Goal: Task Accomplishment & Management: Manage account settings

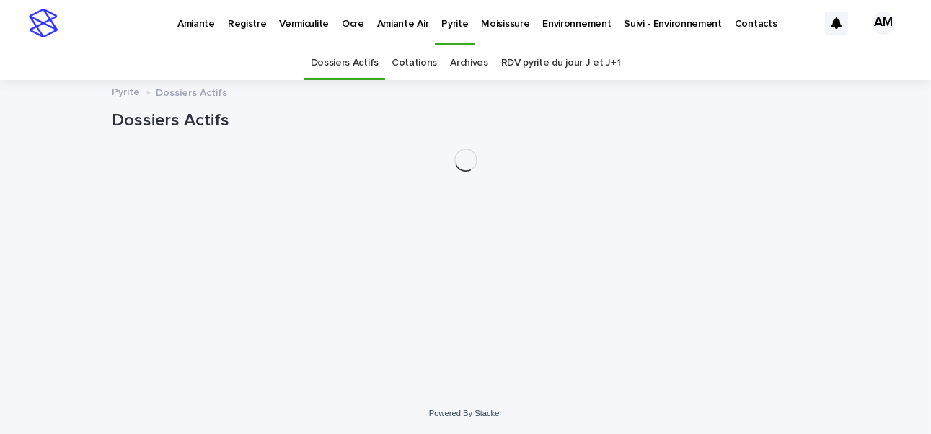
click at [549, 63] on link "RDV pyrite du jour J et J+1" at bounding box center [561, 63] width 120 height 34
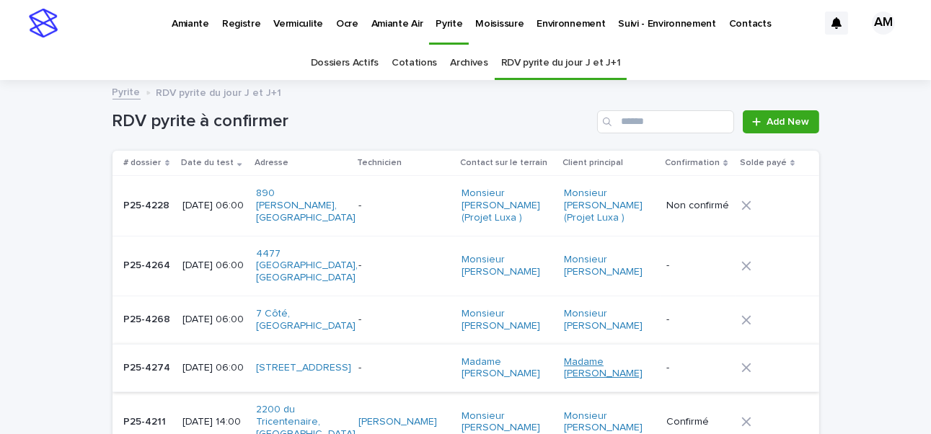
scroll to position [144, 0]
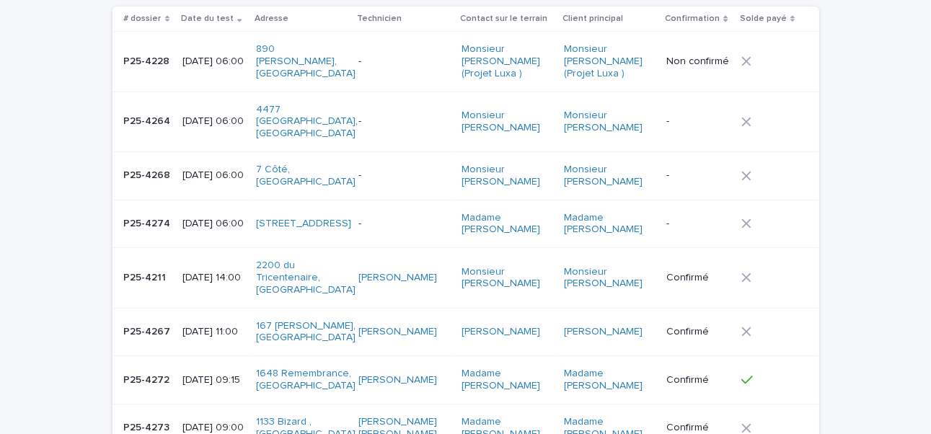
click at [208, 218] on p "2025-08-18 06:00" at bounding box center [213, 224] width 62 height 12
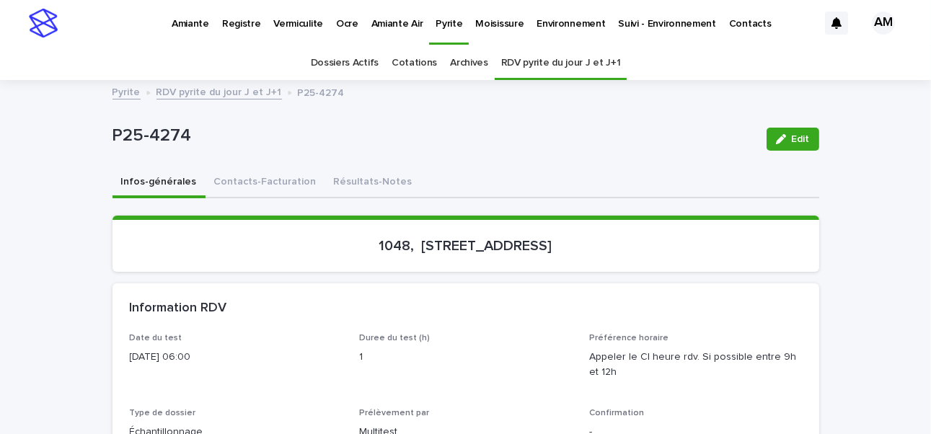
click at [792, 141] on span "Edit" at bounding box center [801, 139] width 18 height 10
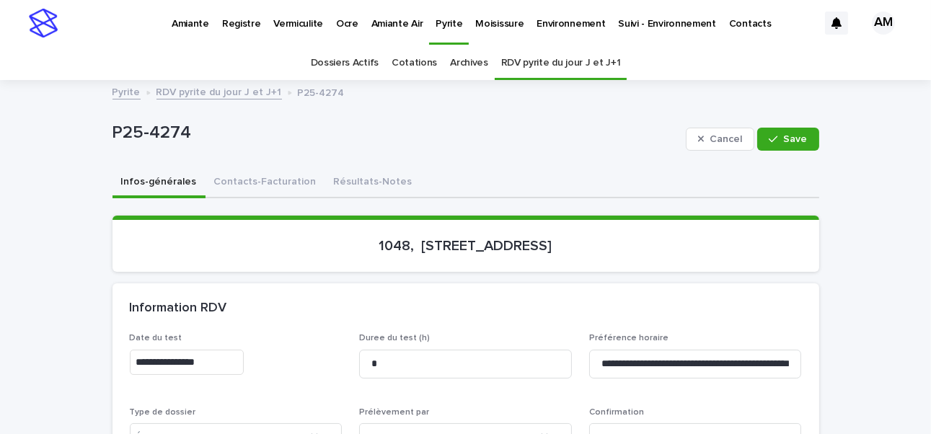
click at [196, 361] on input "**********" at bounding box center [187, 362] width 114 height 25
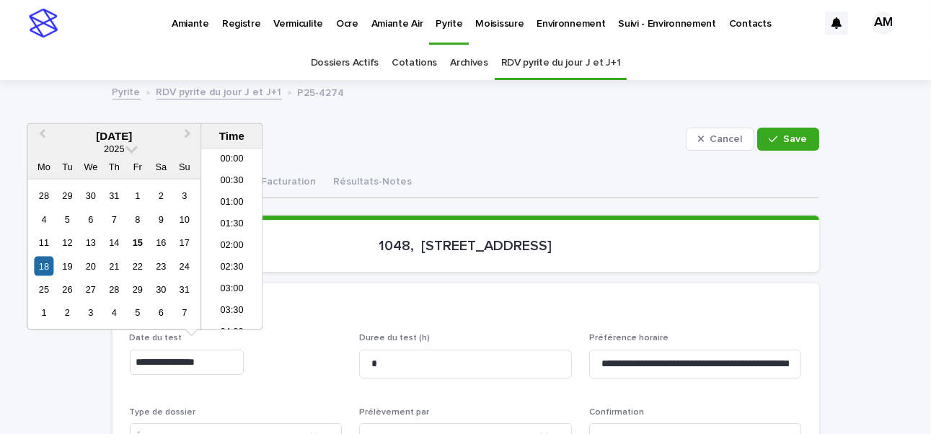
scroll to position [180, 0]
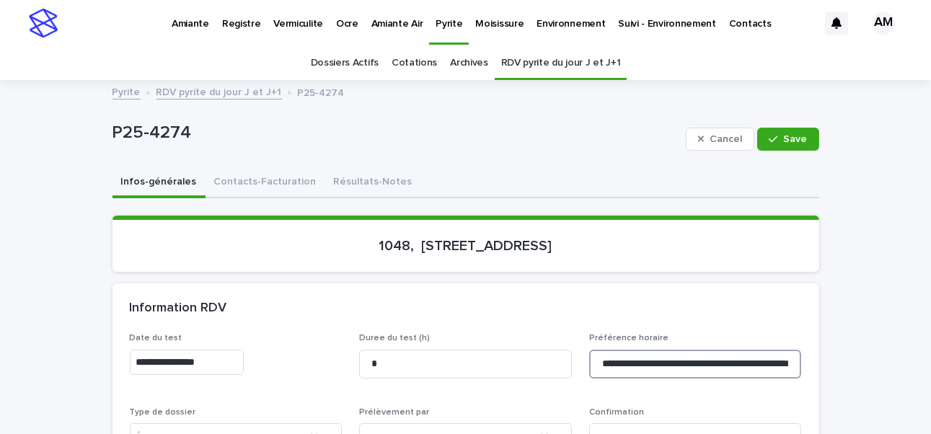
click at [711, 352] on input "**********" at bounding box center [695, 364] width 213 height 29
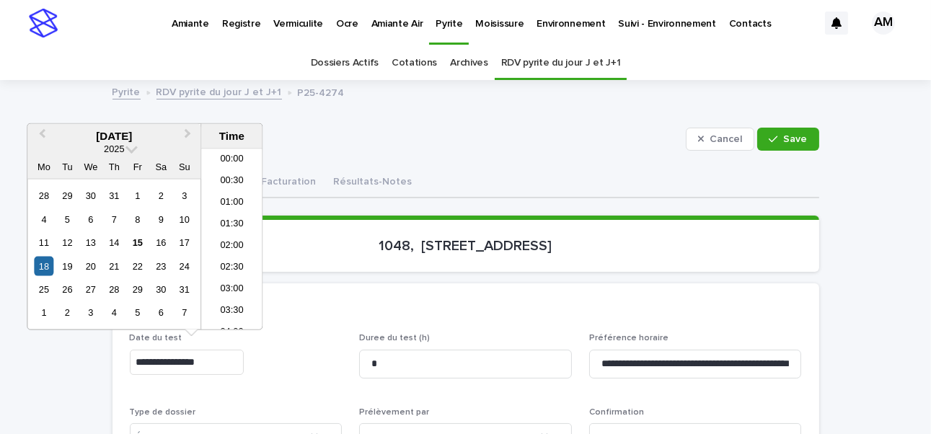
click at [196, 359] on input "**********" at bounding box center [187, 362] width 114 height 25
type input "**********"
click at [725, 280] on div "Loading... Saving… 1048, 22e avenue, Laval" at bounding box center [465, 250] width 707 height 68
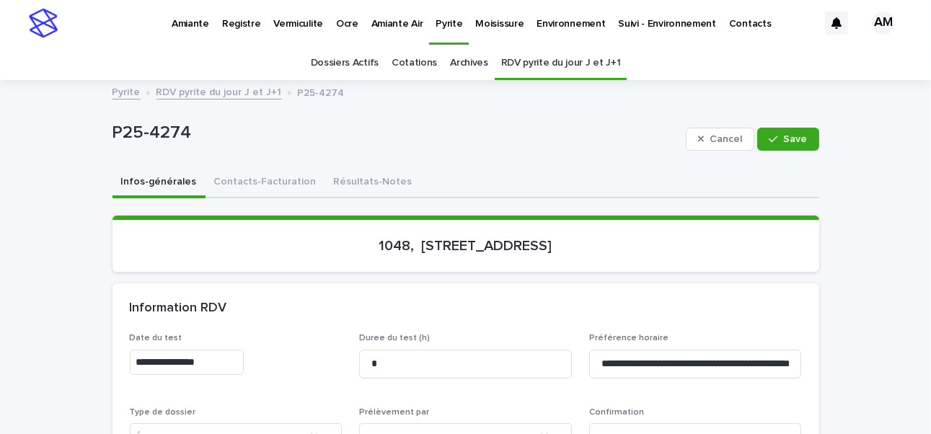
scroll to position [144, 0]
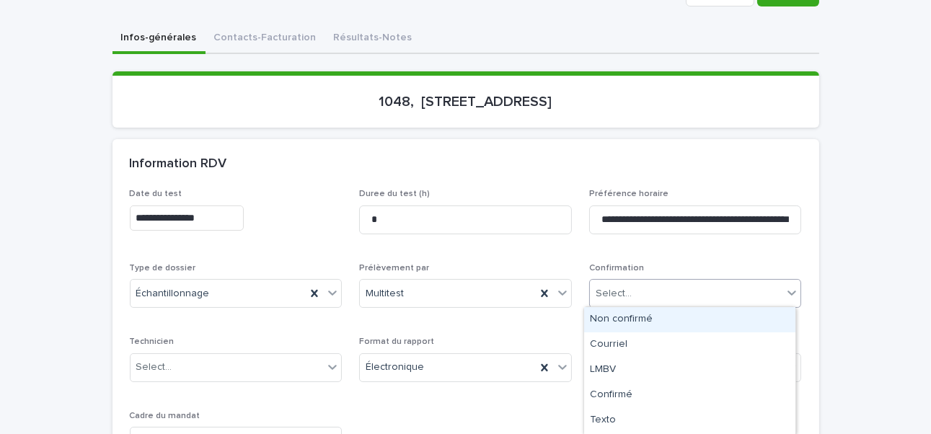
click at [660, 295] on div "Select..." at bounding box center [686, 294] width 193 height 24
click at [627, 322] on div "Non confirmé" at bounding box center [689, 319] width 211 height 25
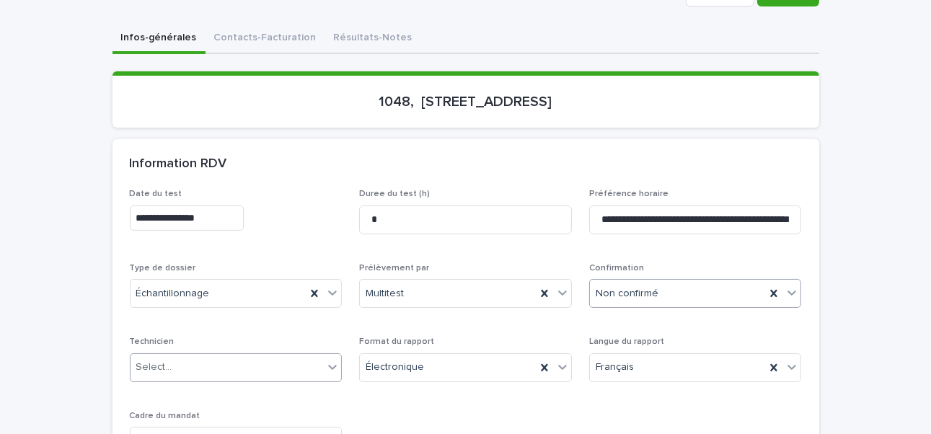
click at [216, 366] on div "Select..." at bounding box center [227, 367] width 193 height 24
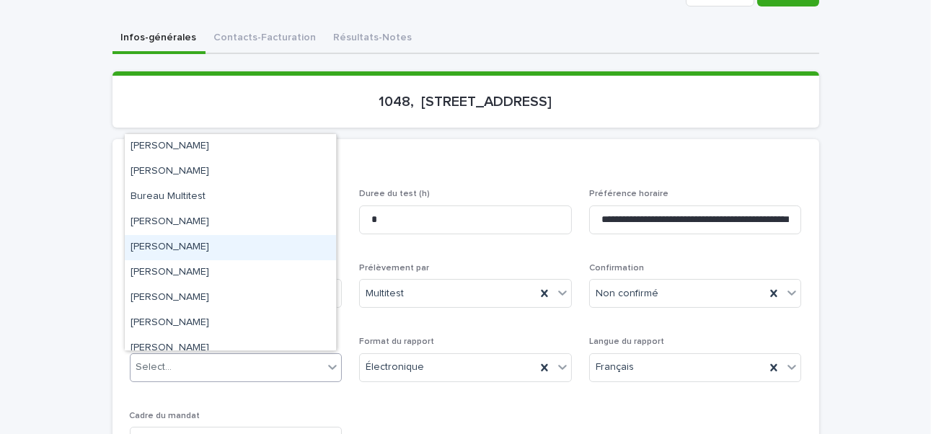
click at [213, 240] on div "Gabriel Robillard Bourbonnais" at bounding box center [230, 247] width 211 height 25
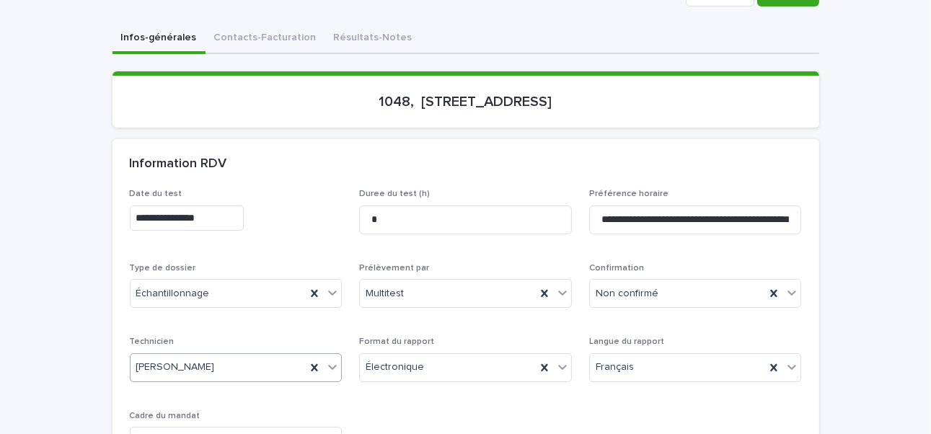
scroll to position [0, 0]
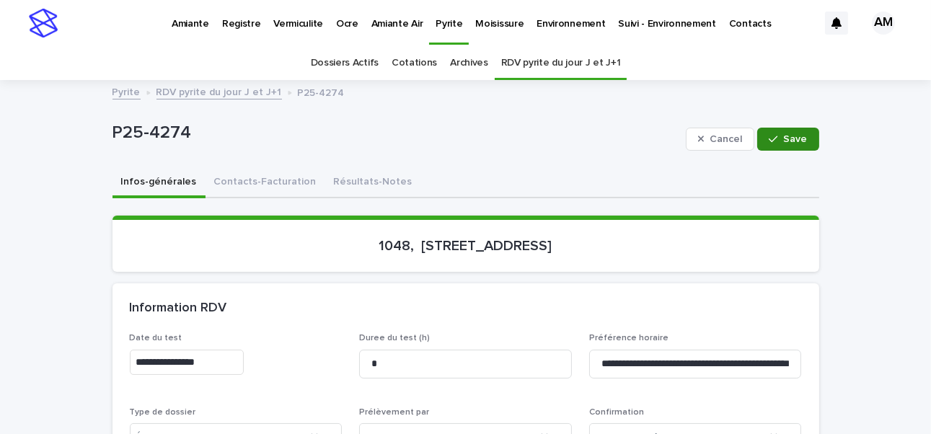
click at [787, 134] on span "Save" at bounding box center [796, 139] width 24 height 10
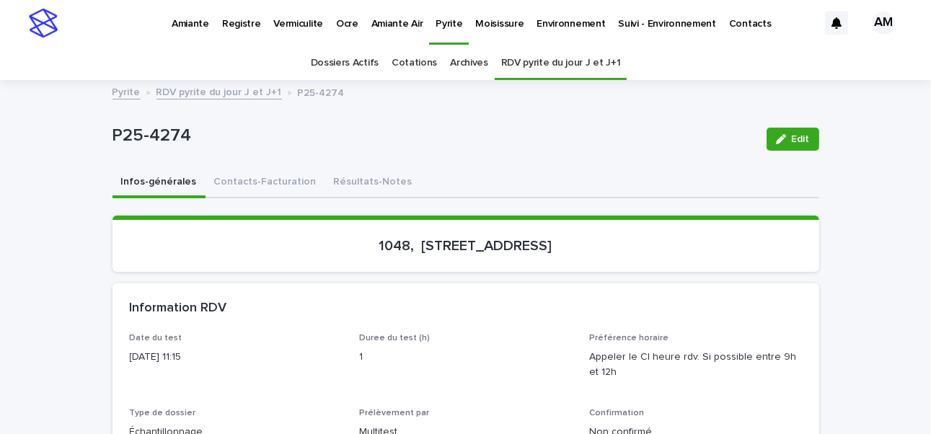
click at [212, 93] on link "RDV pyrite du jour J et J+1" at bounding box center [218, 91] width 125 height 17
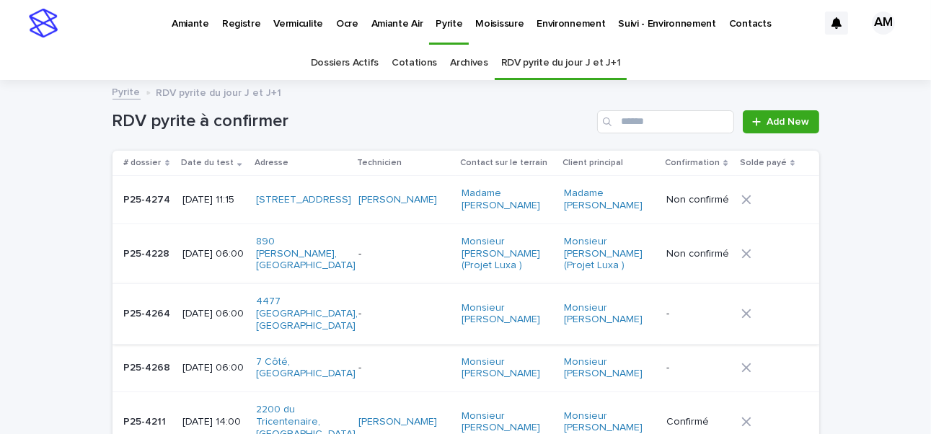
scroll to position [45, 0]
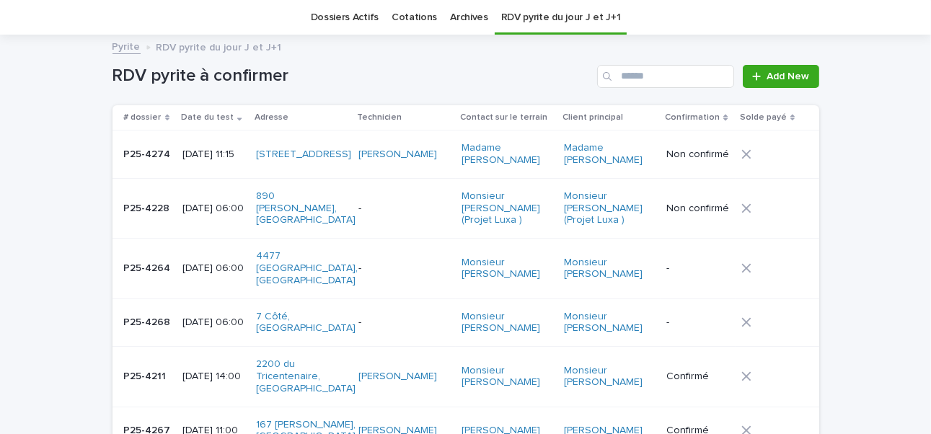
click at [201, 318] on p "2025-08-18 06:00" at bounding box center [213, 323] width 62 height 12
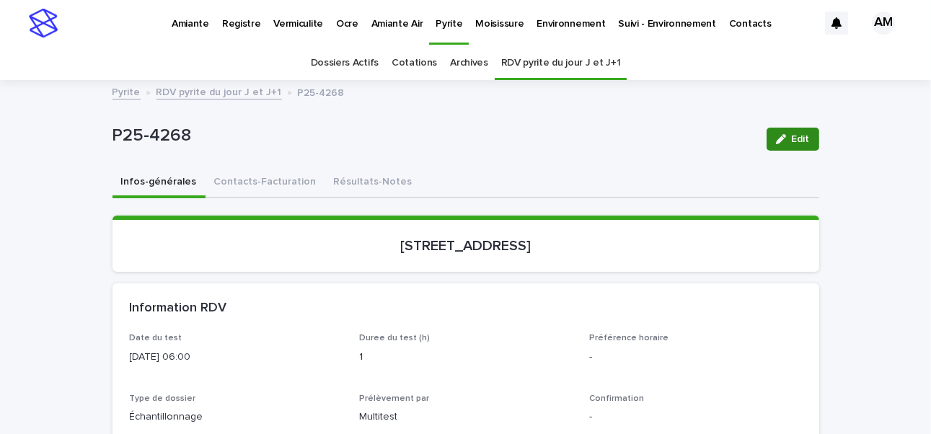
click at [792, 134] on span "Edit" at bounding box center [801, 139] width 18 height 10
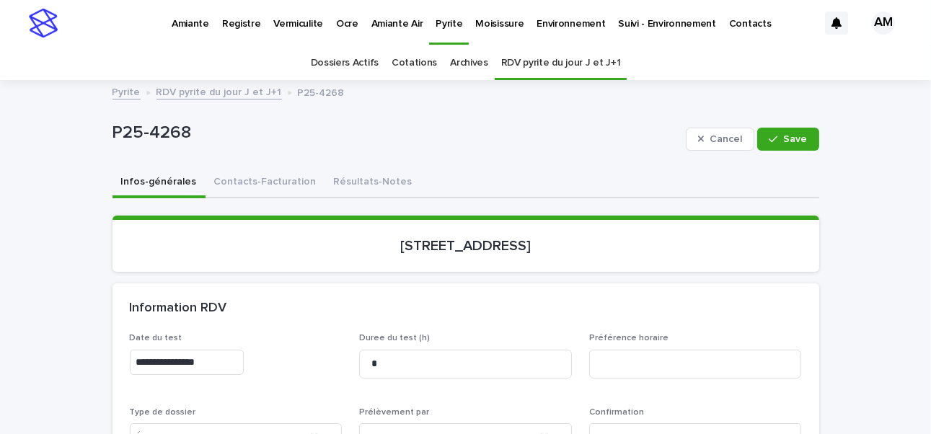
click at [196, 360] on input "**********" at bounding box center [187, 362] width 114 height 25
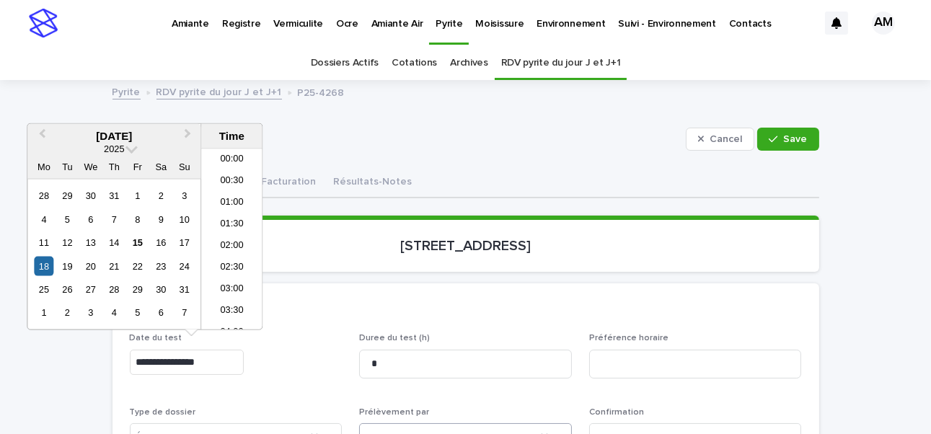
scroll to position [180, 0]
type input "**********"
click at [609, 273] on div "Loading... Saving… 7, rue Côté, Blainville" at bounding box center [465, 250] width 707 height 68
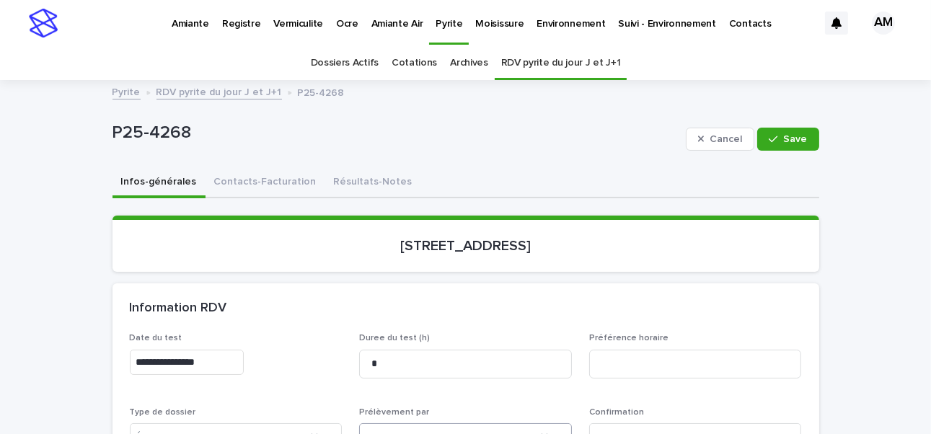
scroll to position [216, 0]
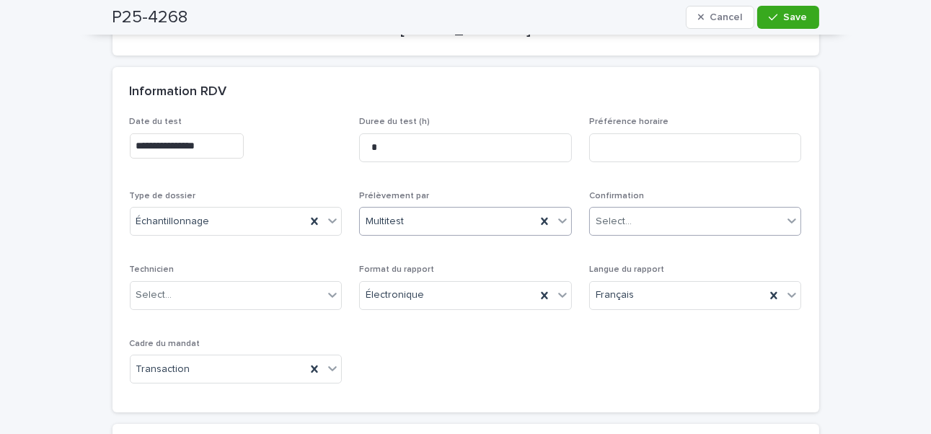
click at [638, 221] on div "Select..." at bounding box center [686, 222] width 193 height 24
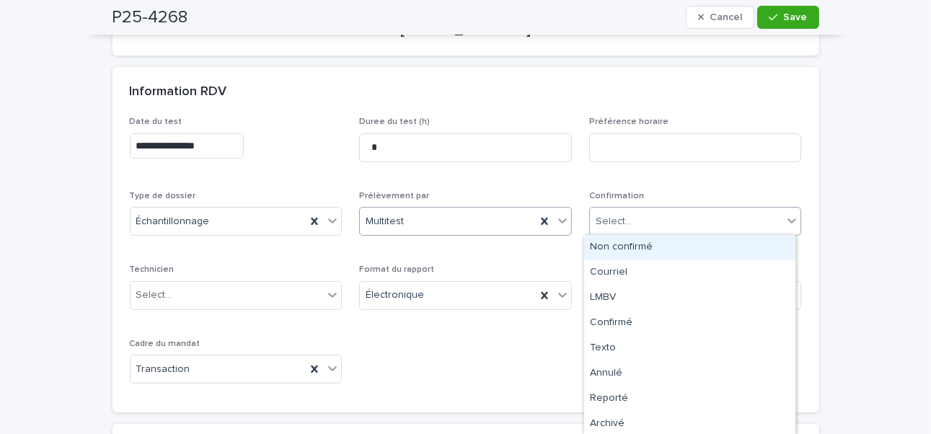
click at [623, 245] on div "Non confirmé" at bounding box center [689, 247] width 211 height 25
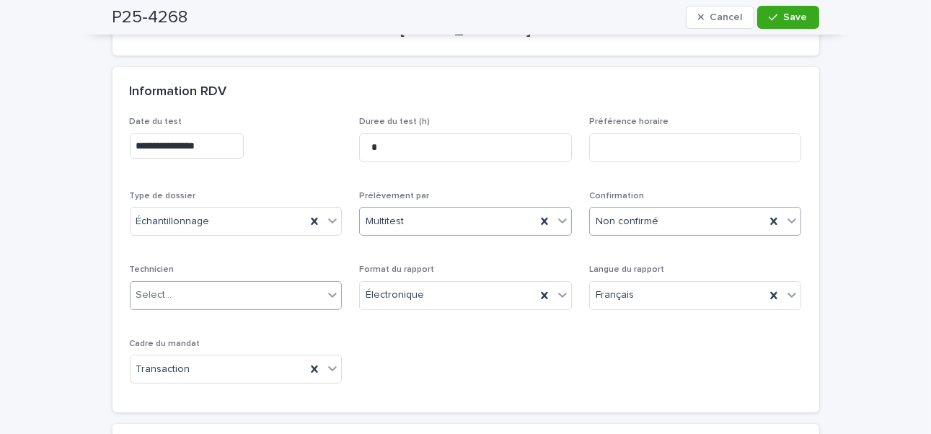
click at [191, 294] on div "Select..." at bounding box center [227, 295] width 193 height 24
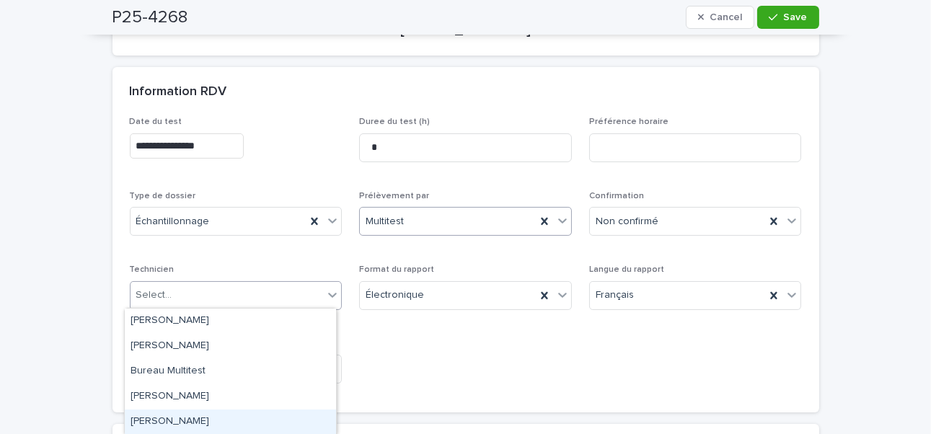
click at [209, 414] on div "Gabriel Robillard Bourbonnais" at bounding box center [230, 422] width 211 height 25
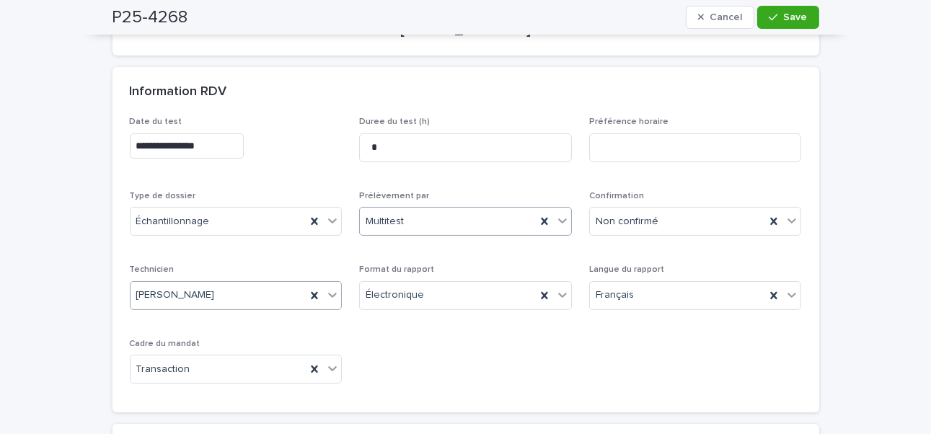
scroll to position [0, 0]
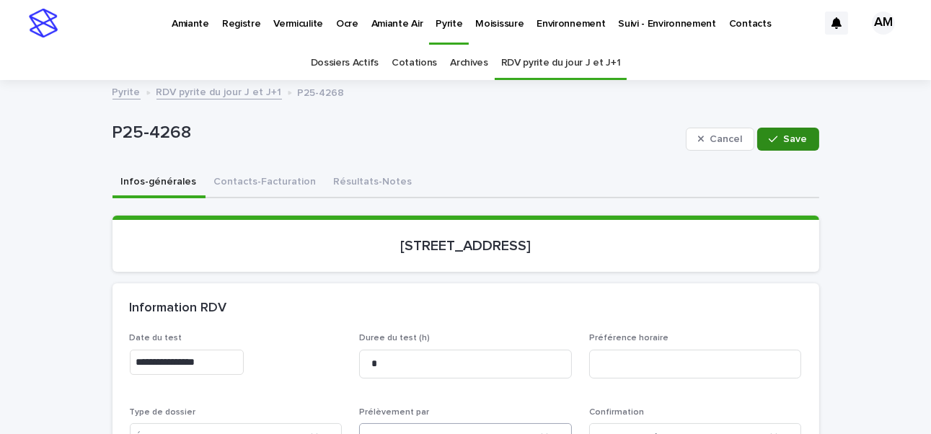
click at [787, 149] on button "Save" at bounding box center [787, 139] width 61 height 23
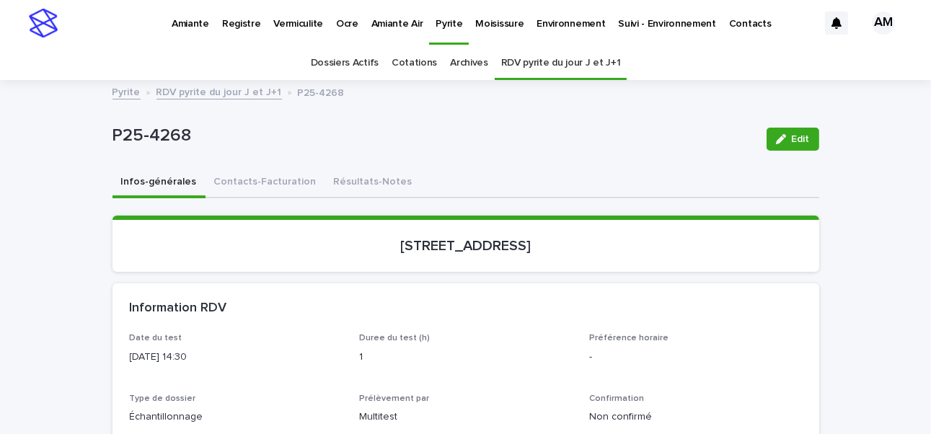
click at [210, 90] on link "RDV pyrite du jour J et J+1" at bounding box center [218, 91] width 125 height 17
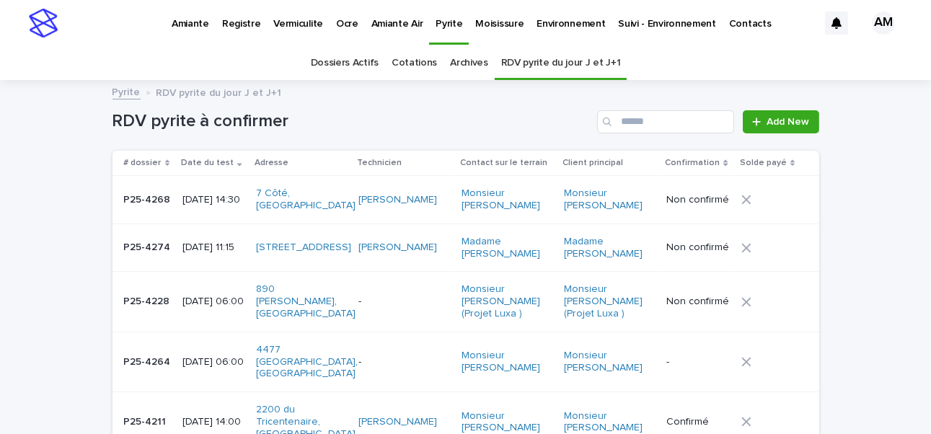
scroll to position [45, 0]
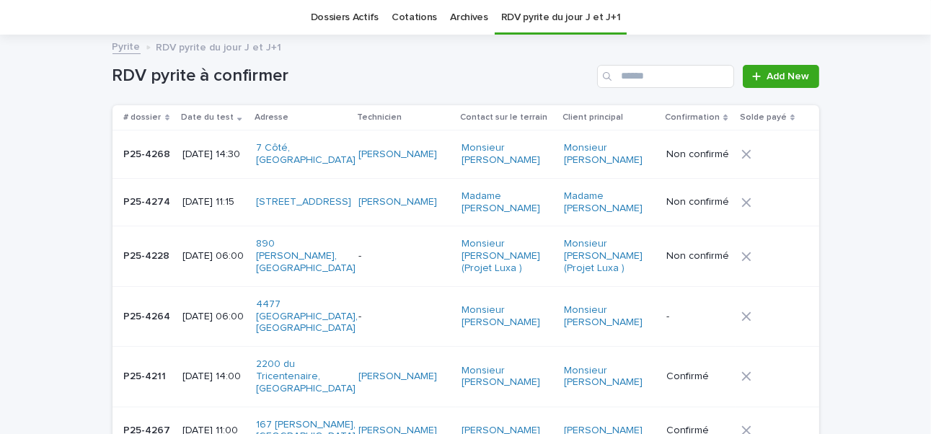
click at [183, 252] on p "2025-08-18 06:00" at bounding box center [213, 256] width 62 height 12
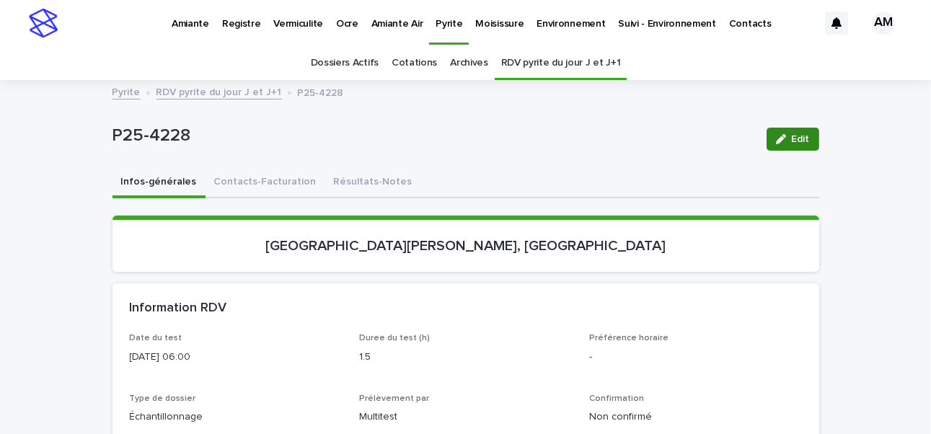
click at [792, 135] on span "Edit" at bounding box center [801, 139] width 18 height 10
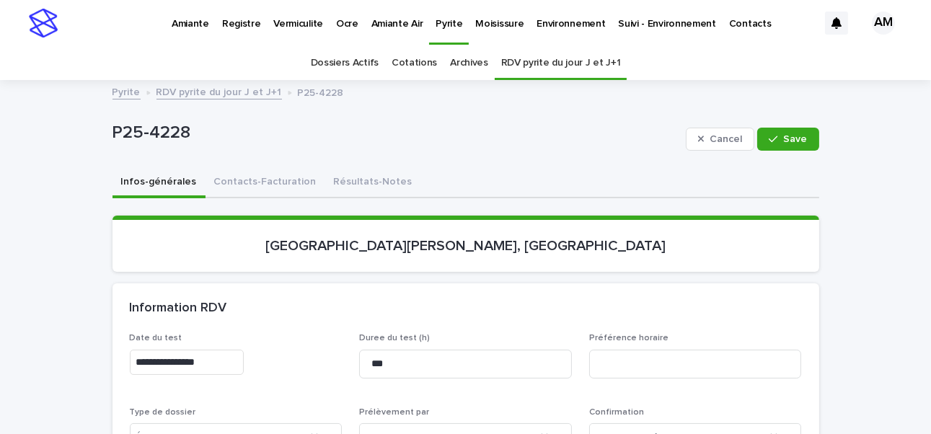
click at [194, 361] on input "**********" at bounding box center [187, 362] width 114 height 25
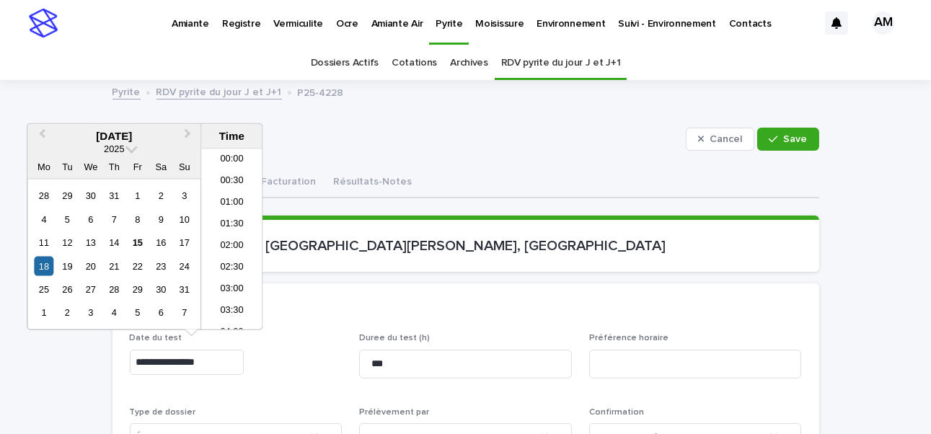
scroll to position [180, 0]
type input "**********"
click at [491, 293] on div "Information RDV" at bounding box center [465, 308] width 707 height 50
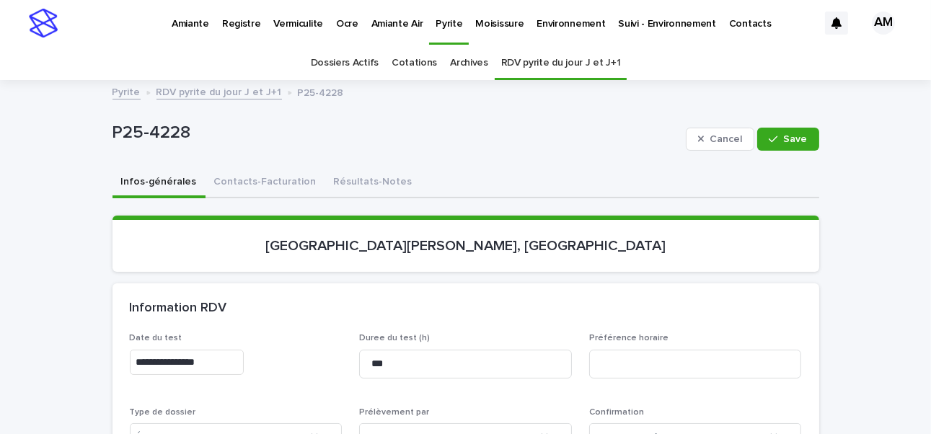
scroll to position [216, 0]
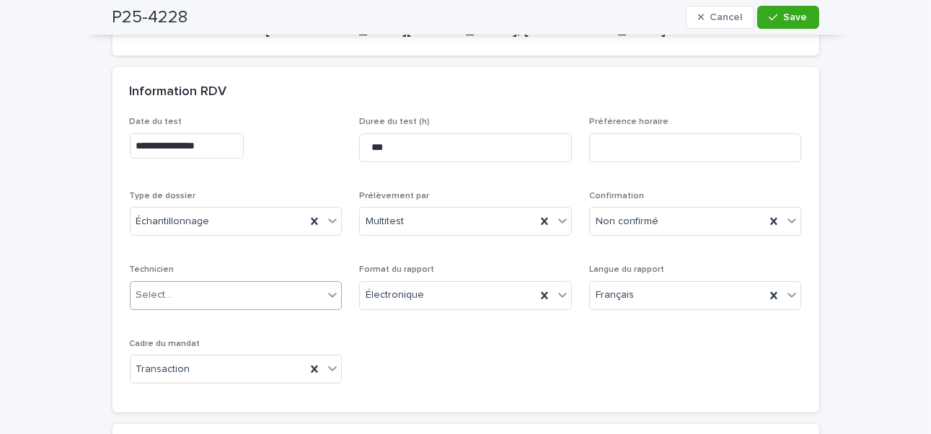
click at [186, 286] on div "Select..." at bounding box center [227, 295] width 193 height 24
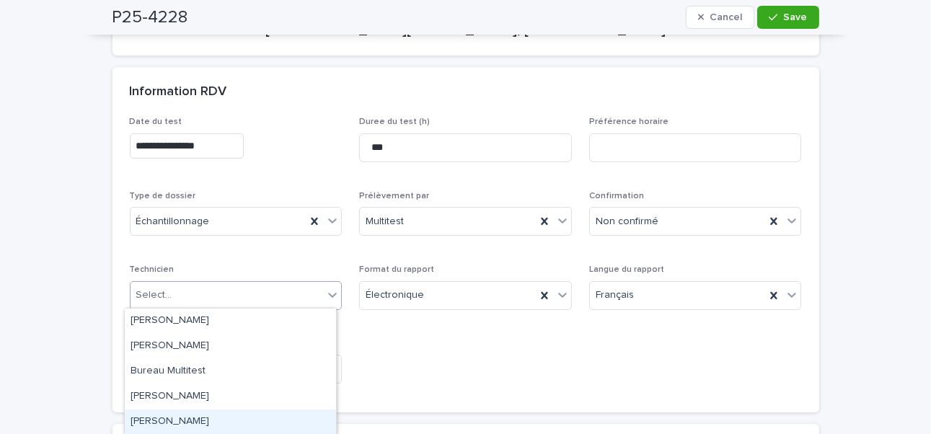
click at [207, 424] on div "Gabriel Robillard Bourbonnais" at bounding box center [230, 422] width 211 height 25
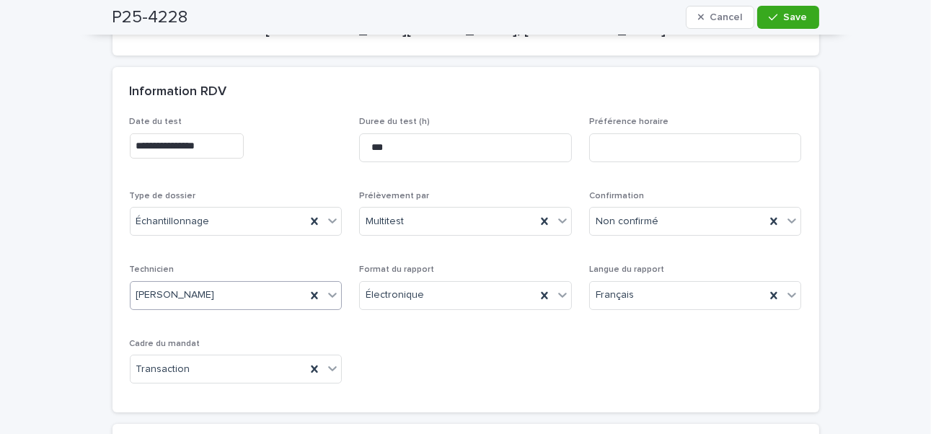
scroll to position [0, 0]
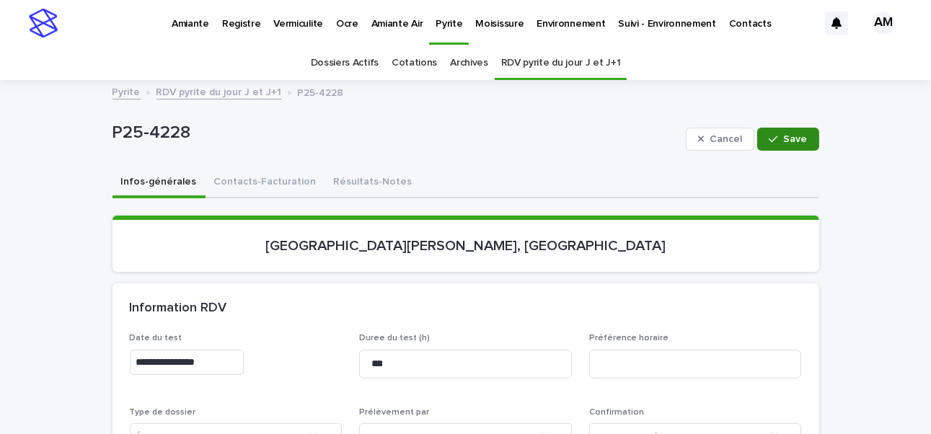
click at [784, 128] on button "Save" at bounding box center [787, 139] width 61 height 23
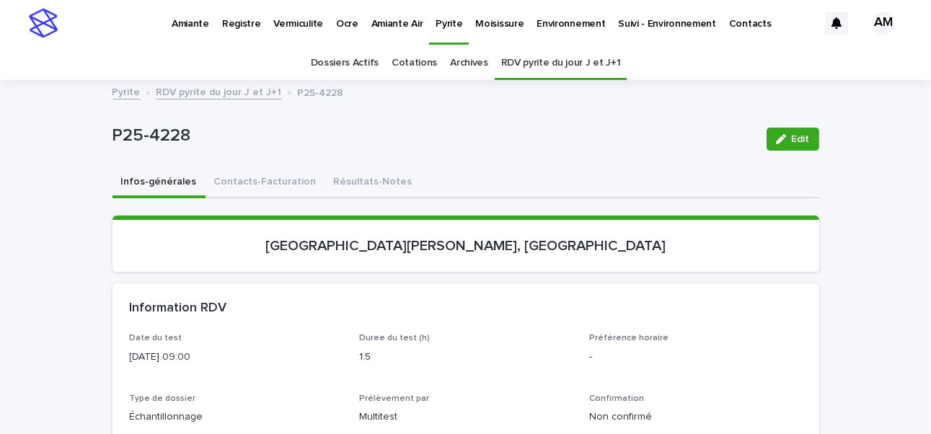
click at [174, 94] on link "RDV pyrite du jour J et J+1" at bounding box center [218, 91] width 125 height 17
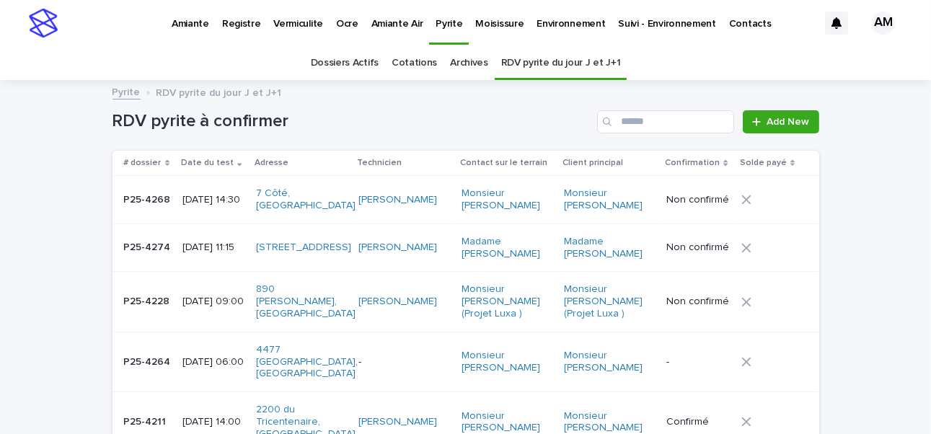
scroll to position [45, 0]
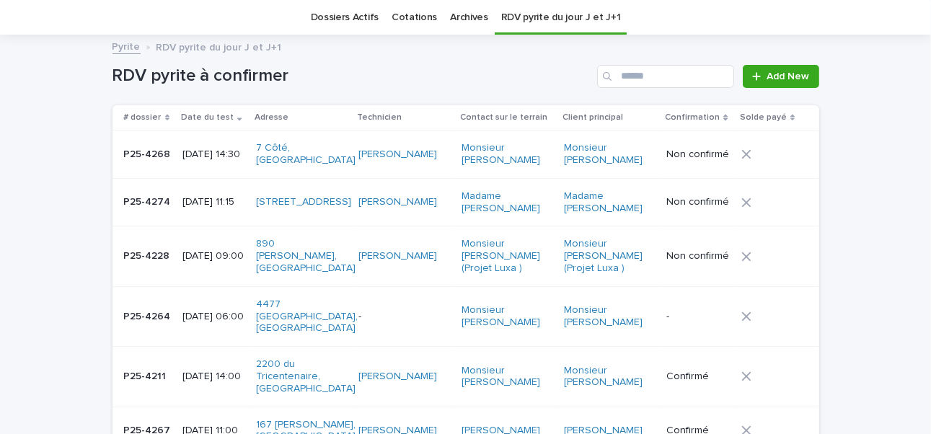
click at [190, 322] on p "2025-08-18 06:00" at bounding box center [213, 317] width 62 height 12
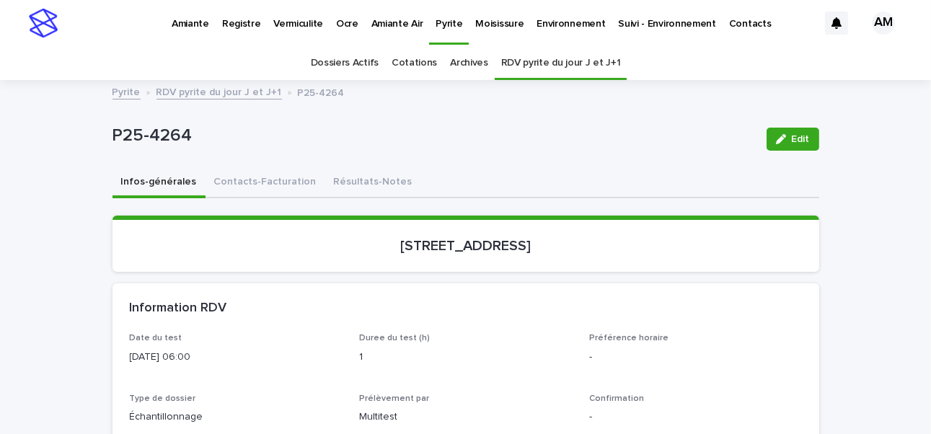
drag, startPoint x: 784, startPoint y: 136, endPoint x: 711, endPoint y: 213, distance: 106.1
click at [784, 136] on div "button" at bounding box center [784, 139] width 16 height 10
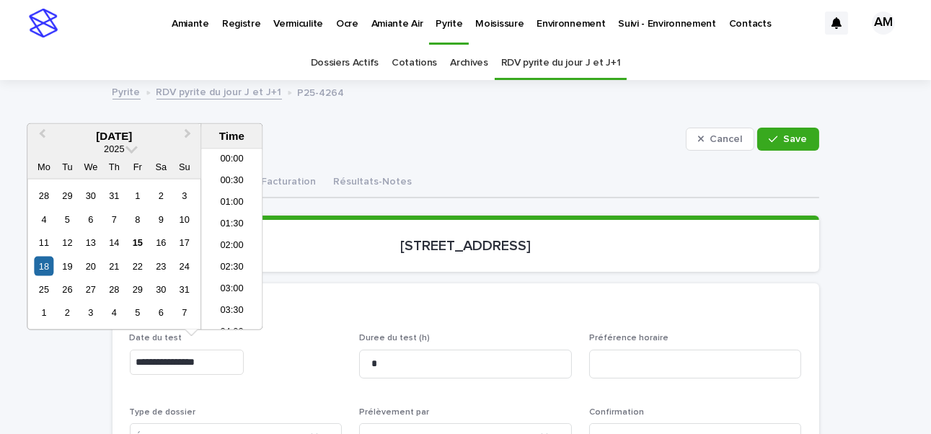
click at [194, 364] on input "**********" at bounding box center [187, 362] width 114 height 25
type input "**********"
click at [534, 296] on div "Information RDV" at bounding box center [465, 308] width 707 height 50
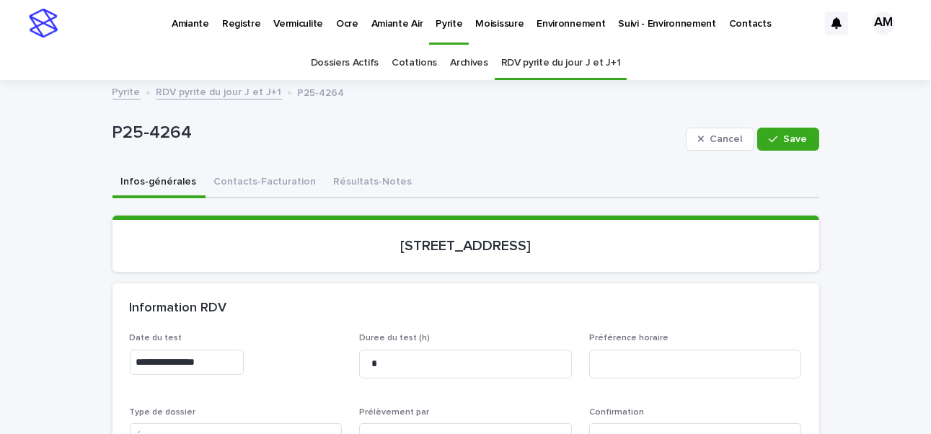
scroll to position [288, 0]
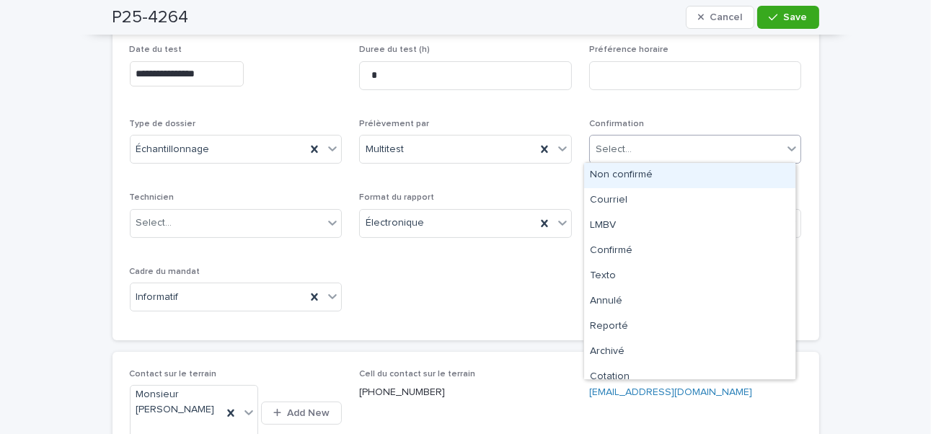
click at [614, 138] on div "Select..." at bounding box center [686, 150] width 193 height 24
click at [616, 172] on div "Non confirmé" at bounding box center [689, 175] width 211 height 25
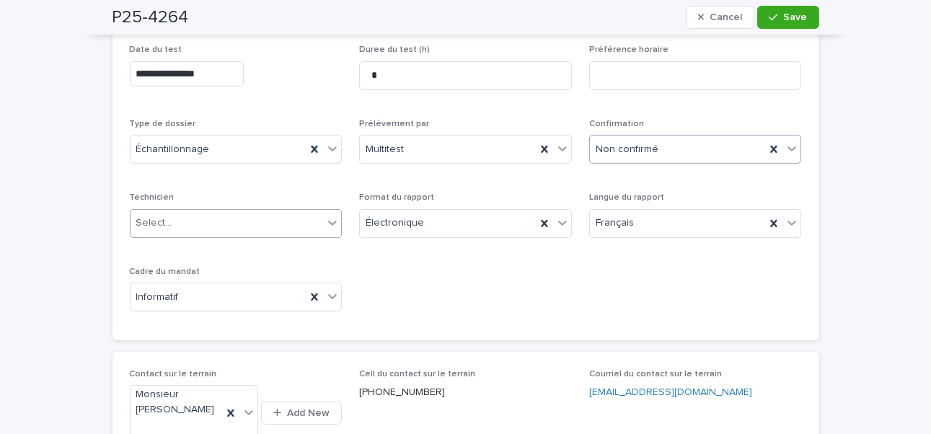
click at [172, 228] on div "Select..." at bounding box center [227, 223] width 193 height 24
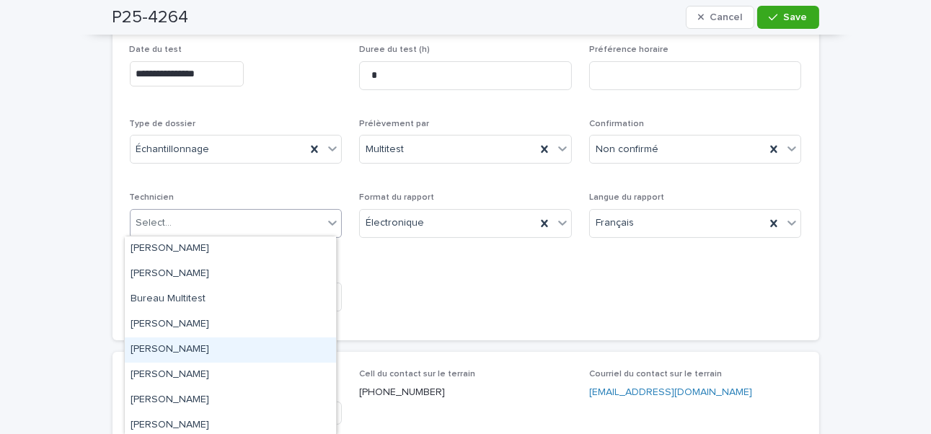
click at [203, 342] on div "Gabriel Robillard Bourbonnais" at bounding box center [230, 349] width 211 height 25
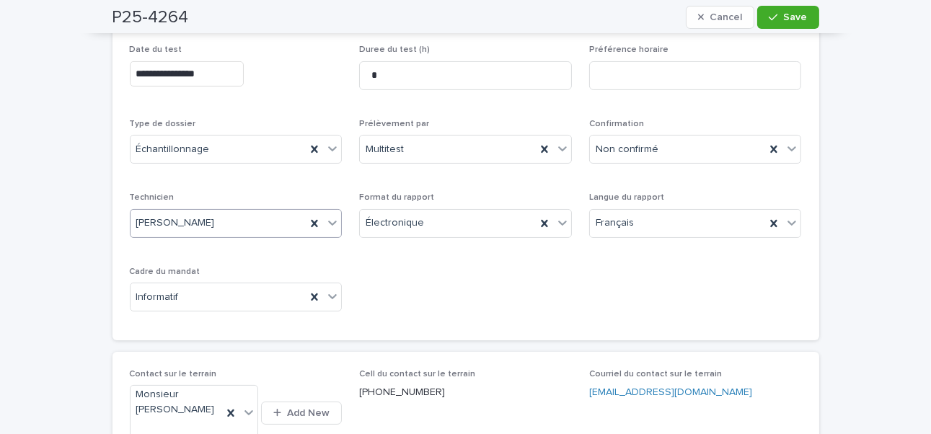
scroll to position [0, 0]
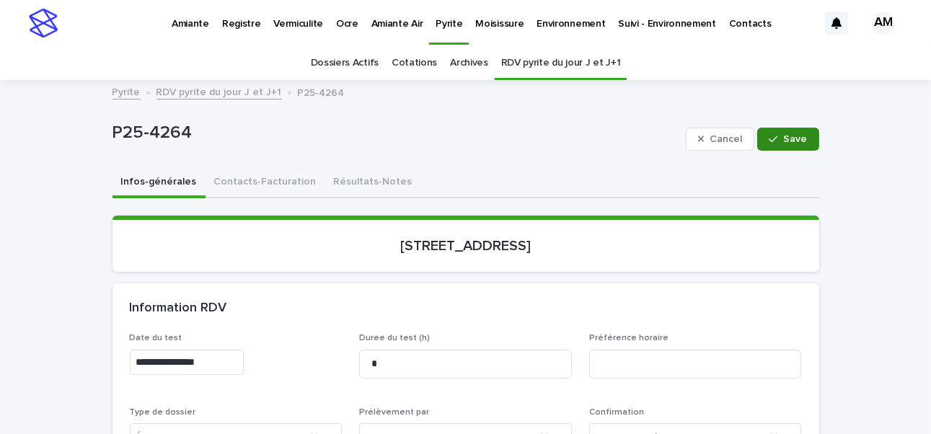
click at [769, 138] on icon "button" at bounding box center [773, 139] width 9 height 10
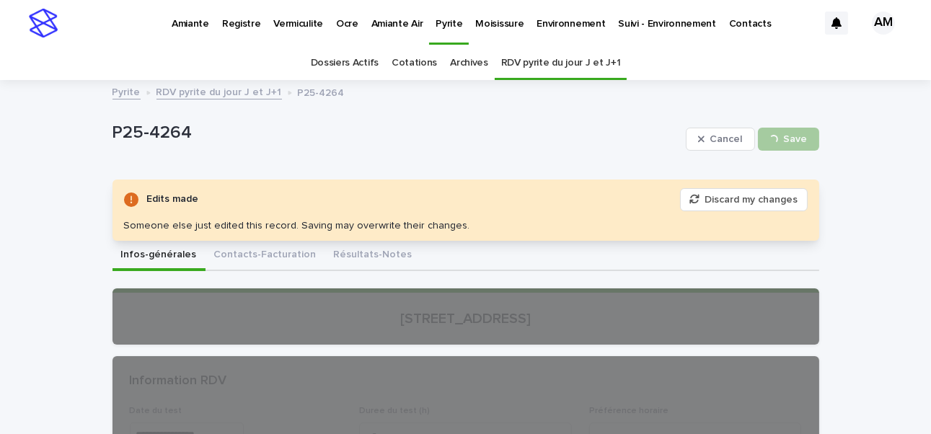
click at [200, 17] on p "Amiante" at bounding box center [190, 15] width 37 height 30
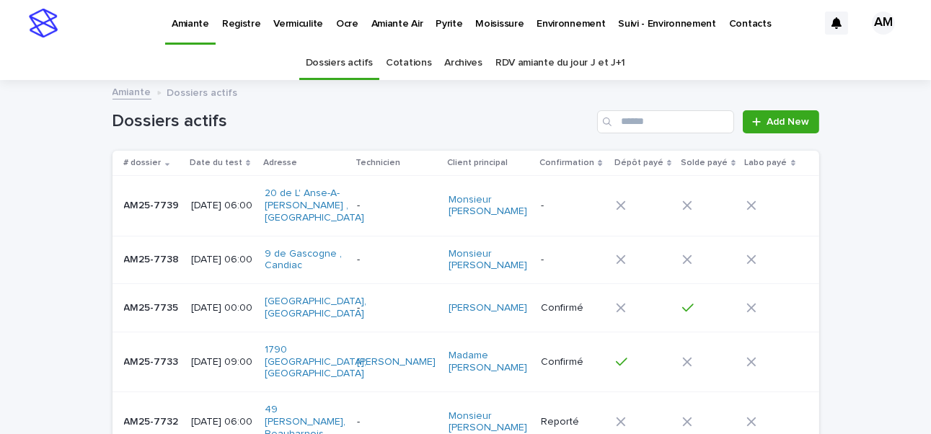
click at [525, 60] on link "RDV amiante du jour J et J+1" at bounding box center [560, 63] width 130 height 34
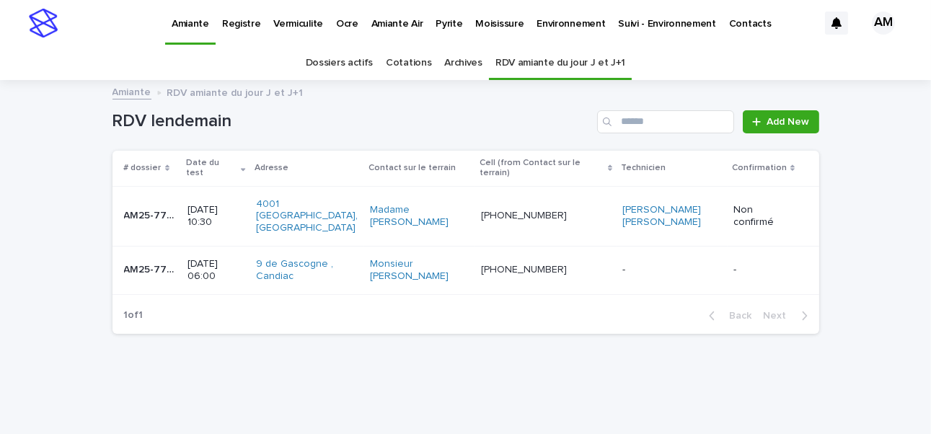
click at [204, 258] on p "2025-08-18 06:00" at bounding box center [215, 270] width 56 height 25
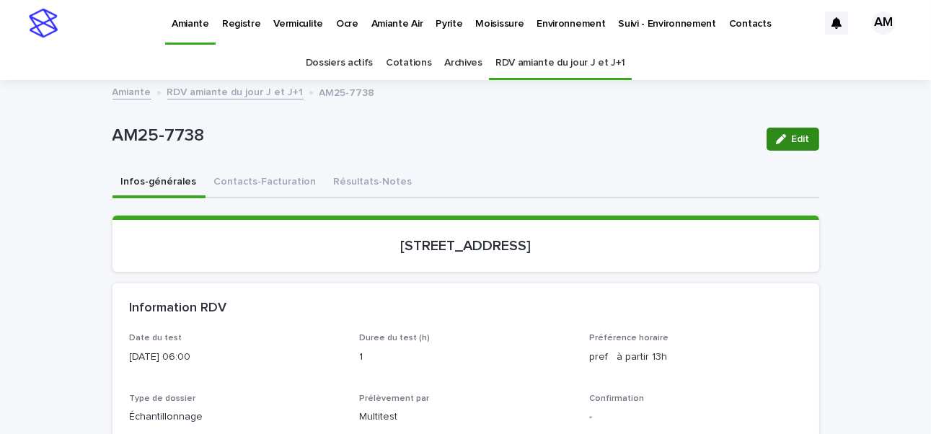
click at [792, 136] on span "Edit" at bounding box center [801, 139] width 18 height 10
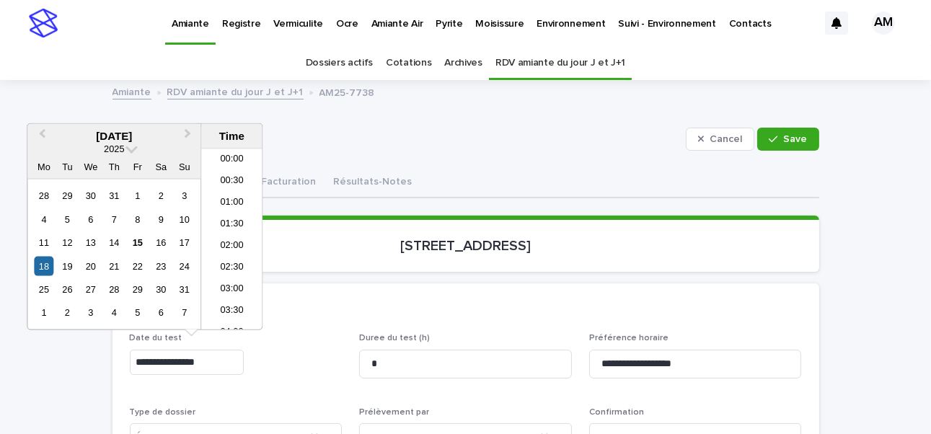
click at [194, 361] on input "**********" at bounding box center [187, 362] width 114 height 25
type input "**********"
click at [461, 324] on div "Information RDV" at bounding box center [465, 308] width 707 height 50
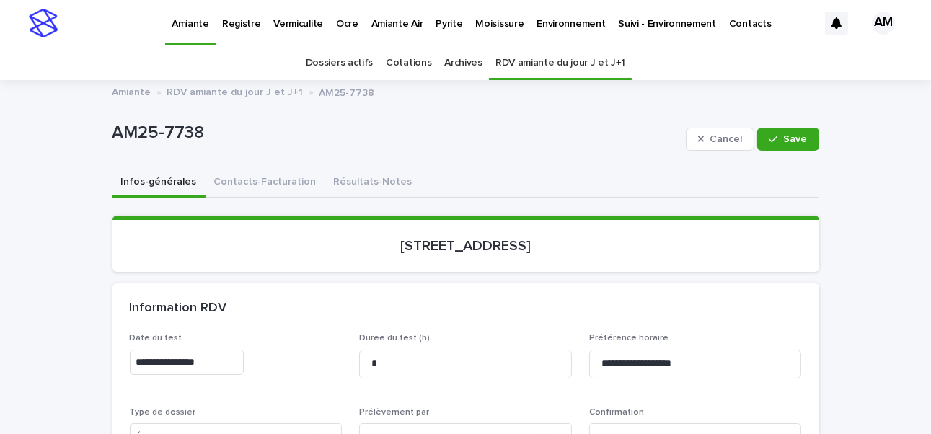
scroll to position [216, 0]
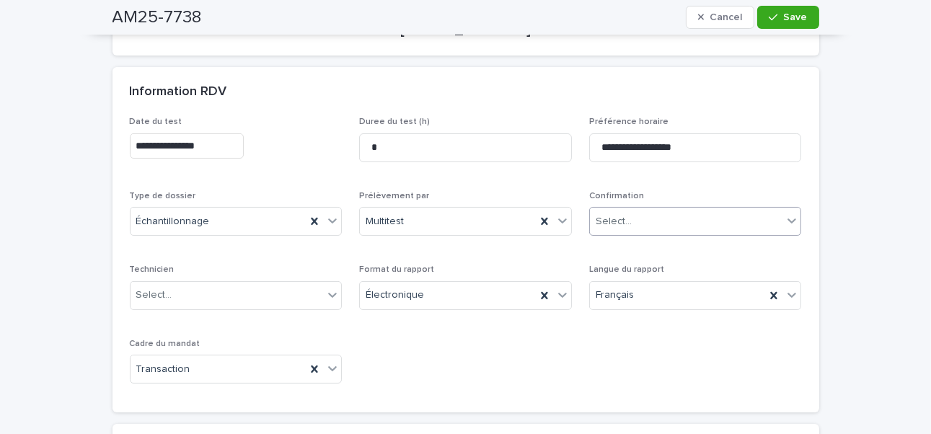
click at [643, 213] on div "Select..." at bounding box center [686, 222] width 193 height 24
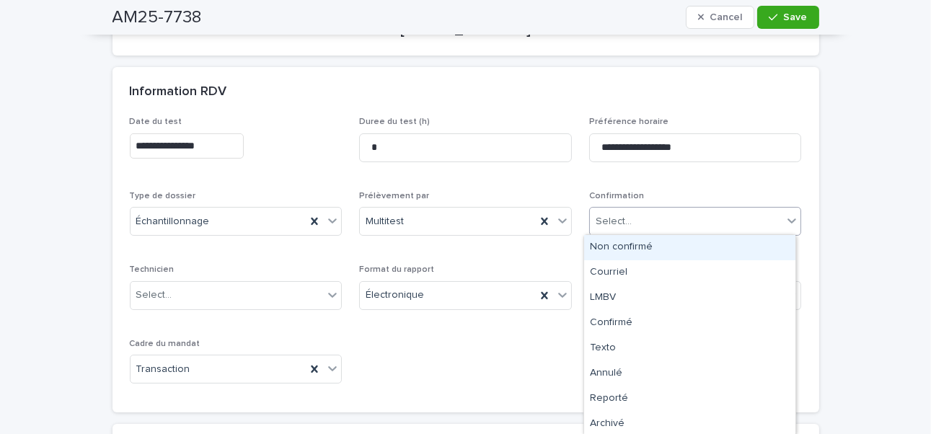
click at [634, 247] on div "Non confirmé" at bounding box center [689, 247] width 211 height 25
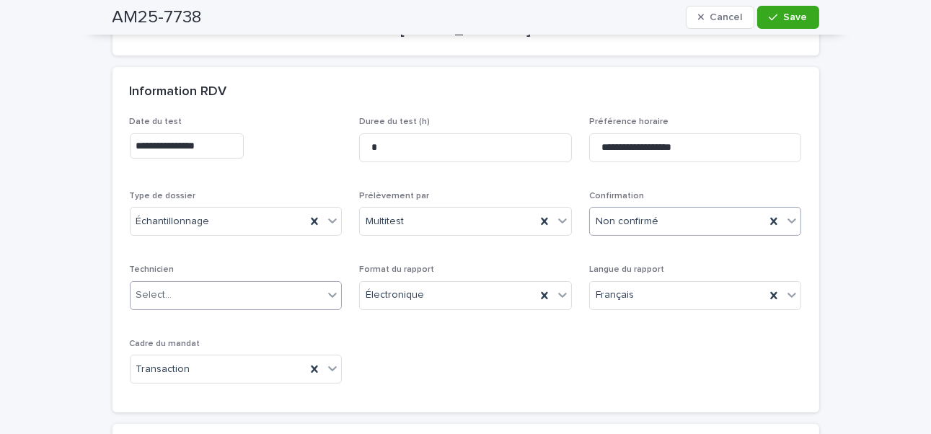
click at [174, 299] on div "Select..." at bounding box center [227, 295] width 193 height 24
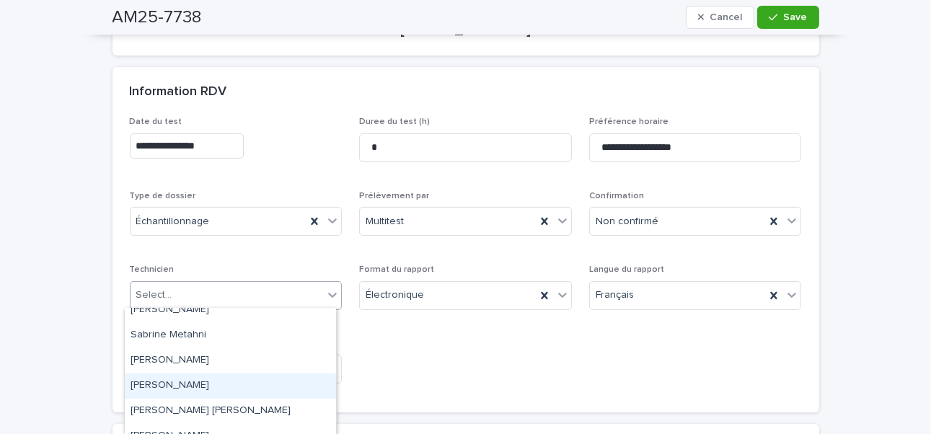
scroll to position [327, 0]
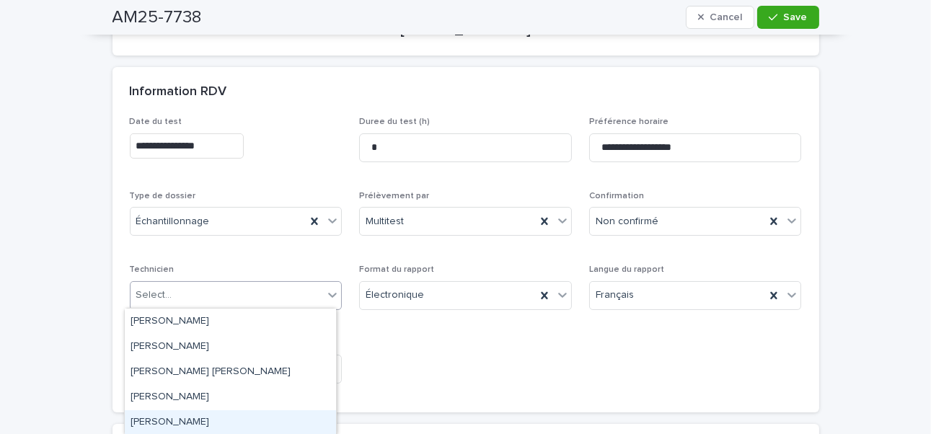
click at [180, 420] on div "Étienne Lépine" at bounding box center [230, 422] width 211 height 25
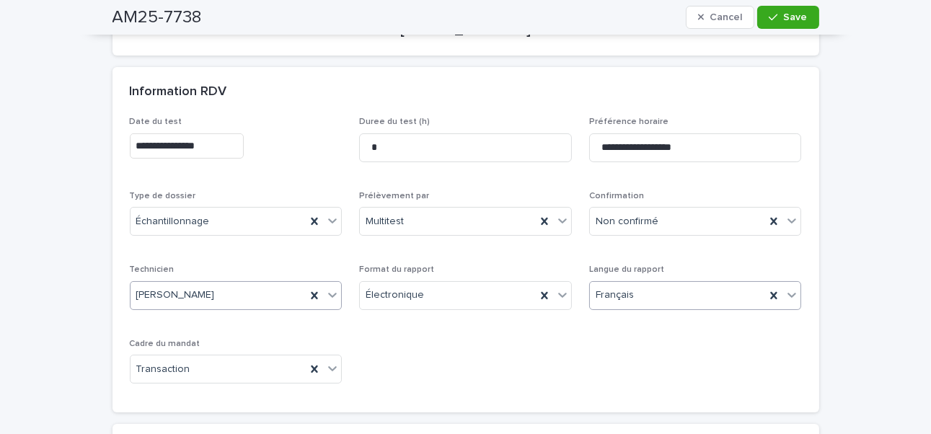
scroll to position [72, 0]
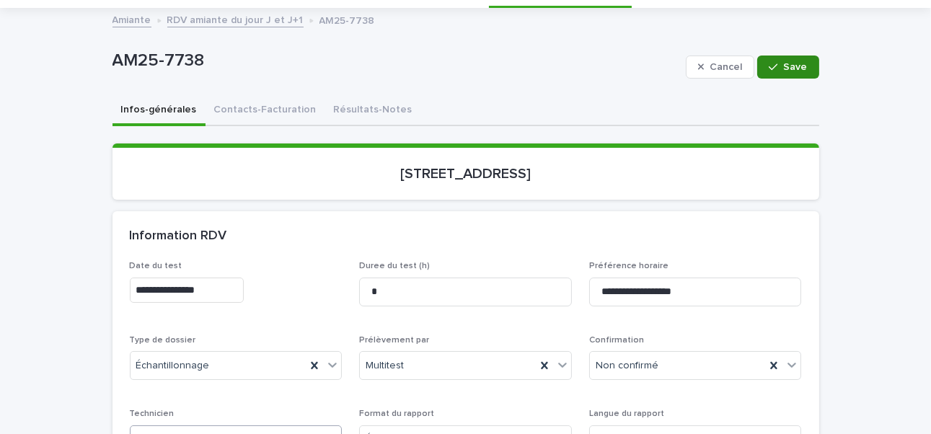
click at [787, 73] on button "Save" at bounding box center [787, 67] width 61 height 23
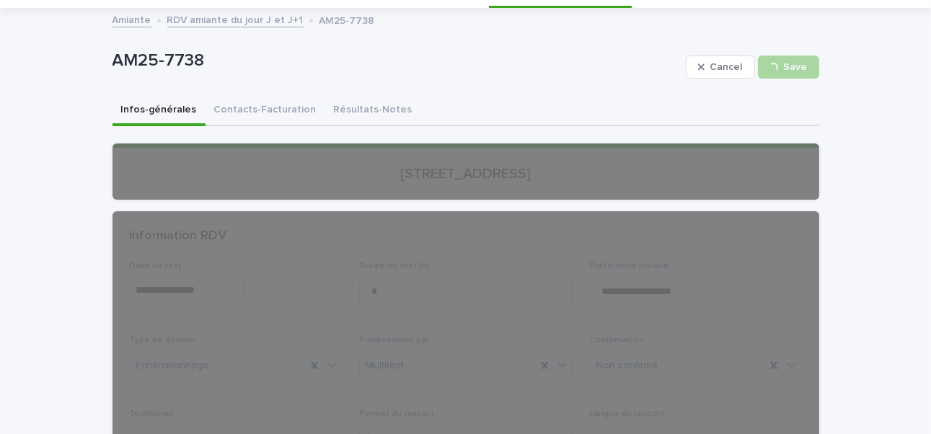
scroll to position [0, 0]
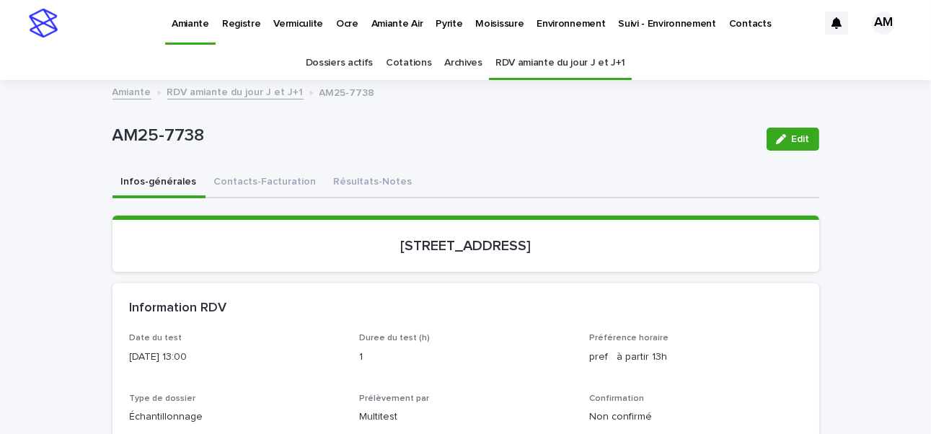
click at [231, 90] on link "RDV amiante du jour J et J+1" at bounding box center [235, 91] width 136 height 17
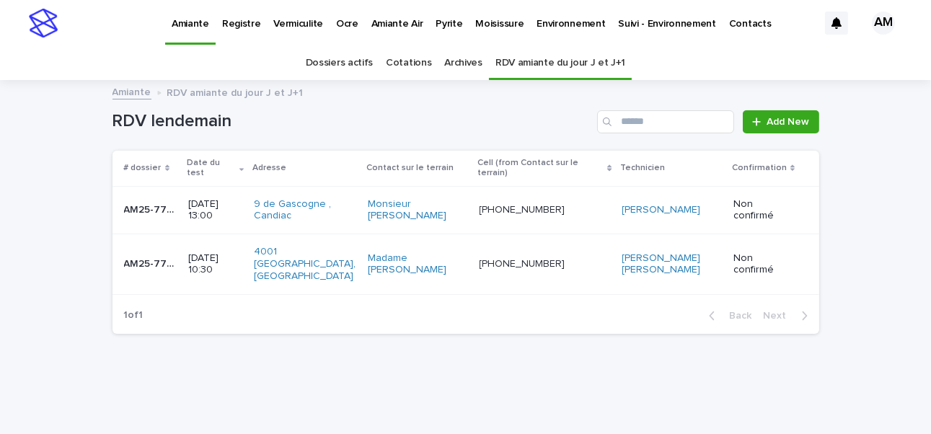
scroll to position [12, 0]
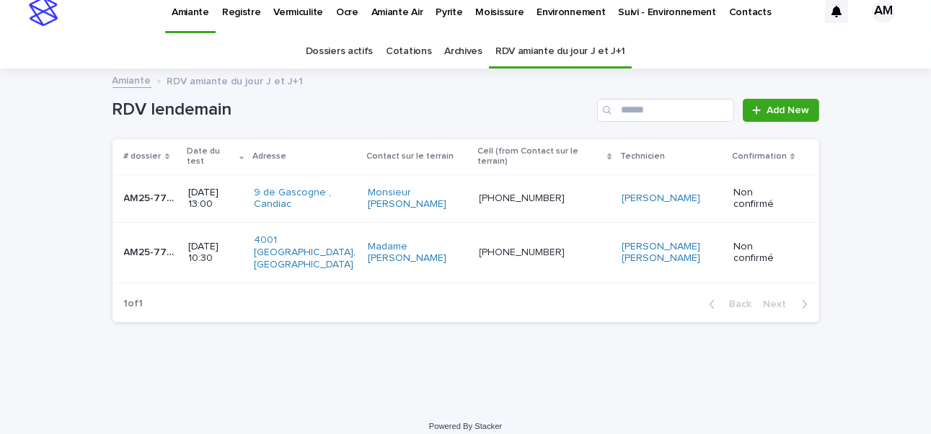
click at [209, 248] on p "2025-08-18 10:30" at bounding box center [215, 253] width 54 height 25
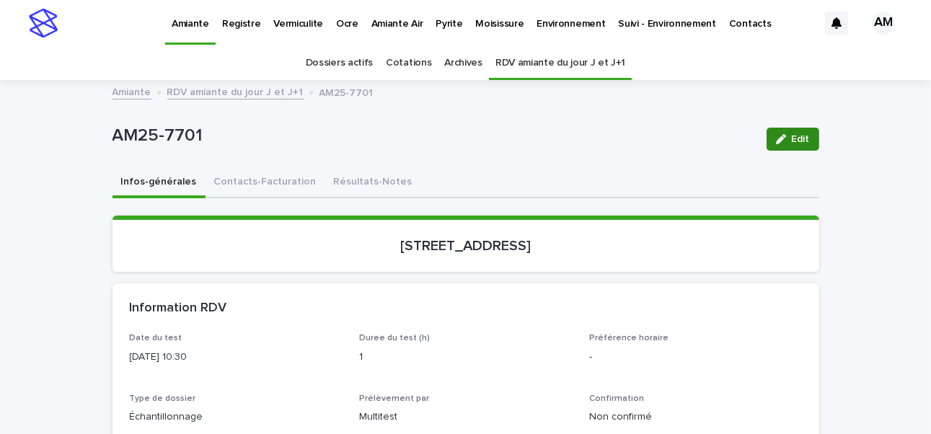
click at [769, 139] on button "Edit" at bounding box center [792, 139] width 53 height 23
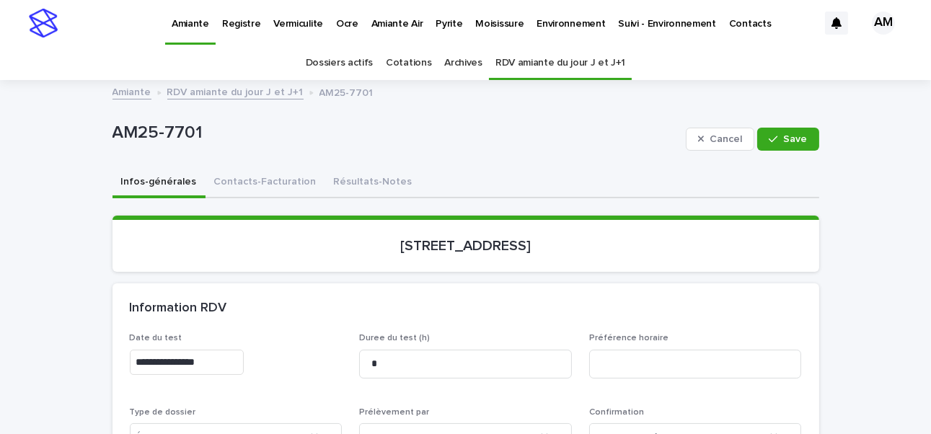
click at [195, 358] on input "**********" at bounding box center [187, 362] width 114 height 25
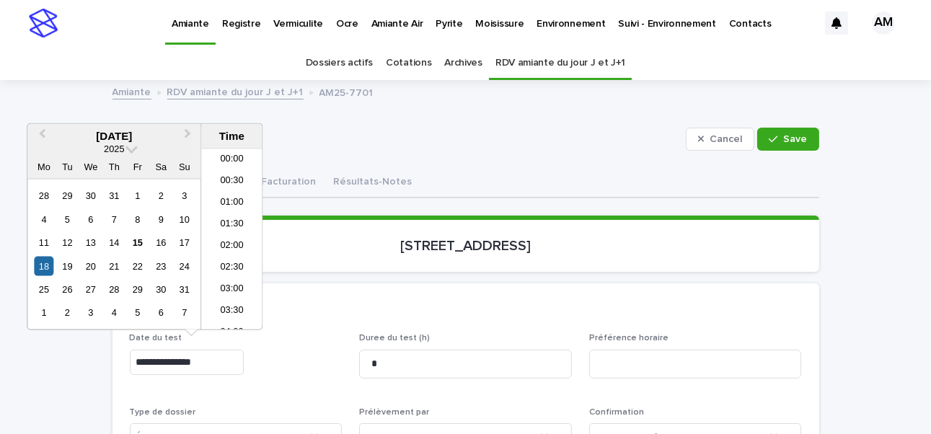
scroll to position [375, 0]
type input "**********"
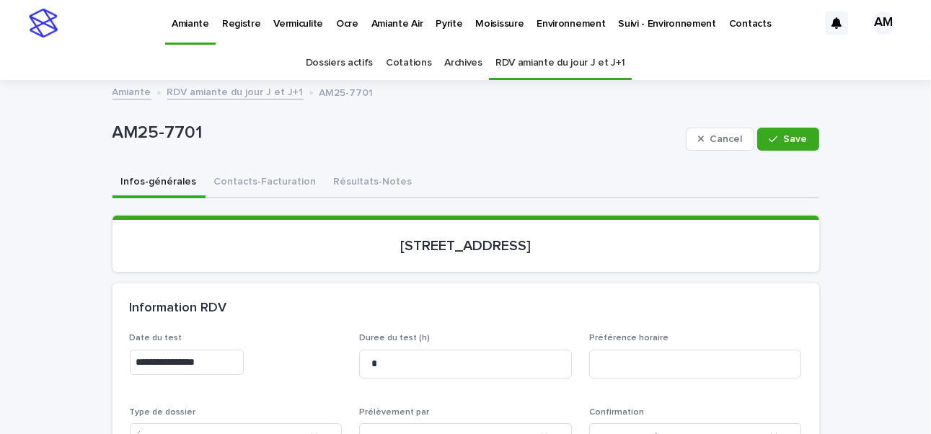
click at [452, 293] on div "Information RDV" at bounding box center [465, 308] width 707 height 50
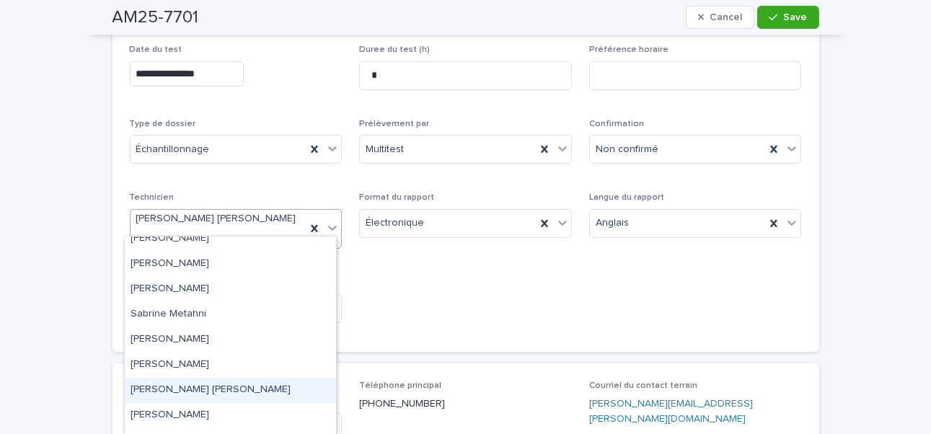
scroll to position [255, 0]
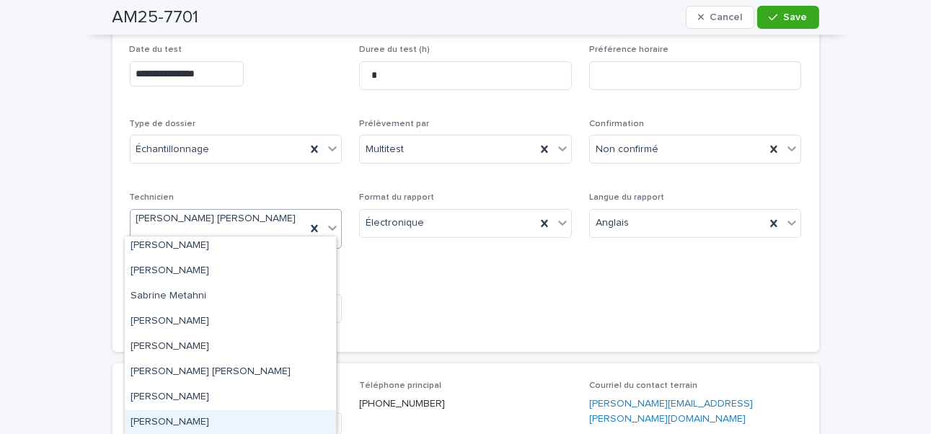
click at [169, 426] on div "Étienne Lépine" at bounding box center [230, 422] width 211 height 25
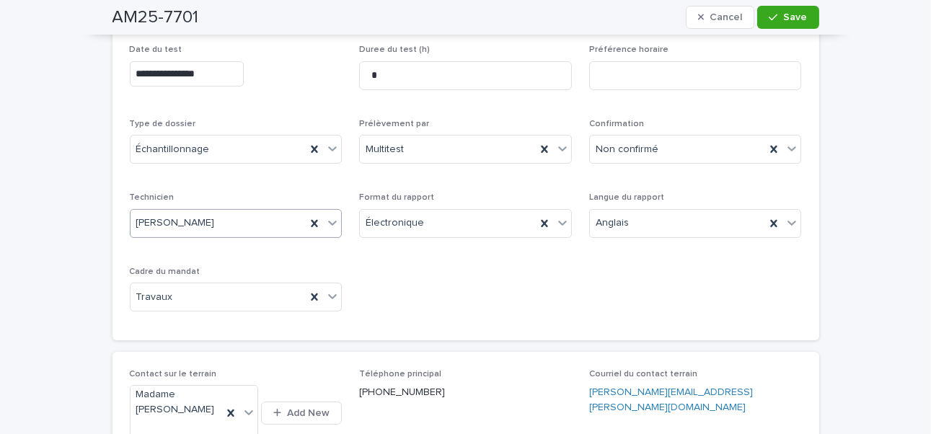
scroll to position [72, 0]
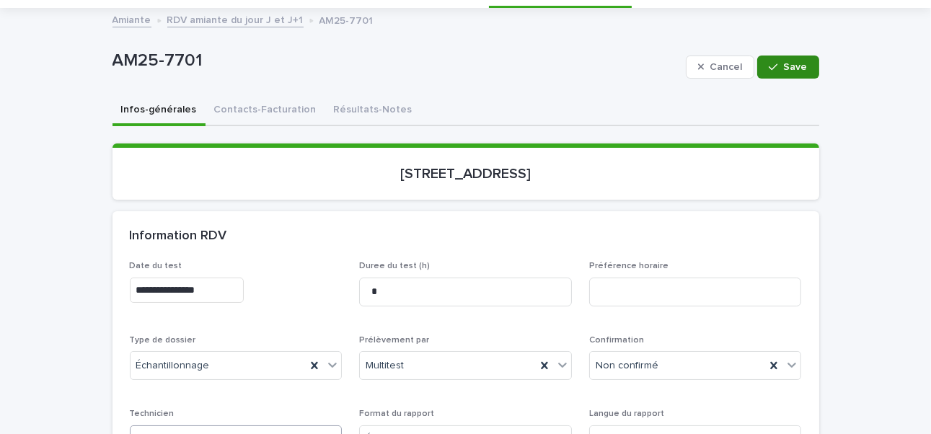
click at [790, 66] on span "Save" at bounding box center [796, 67] width 24 height 10
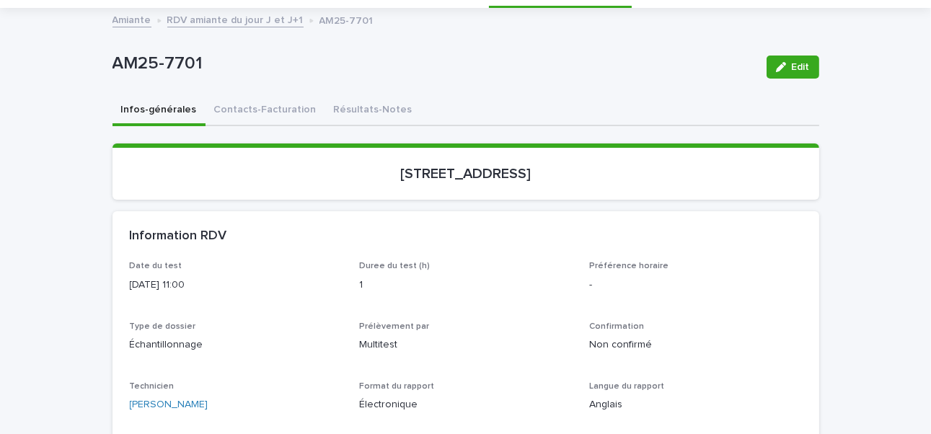
scroll to position [0, 0]
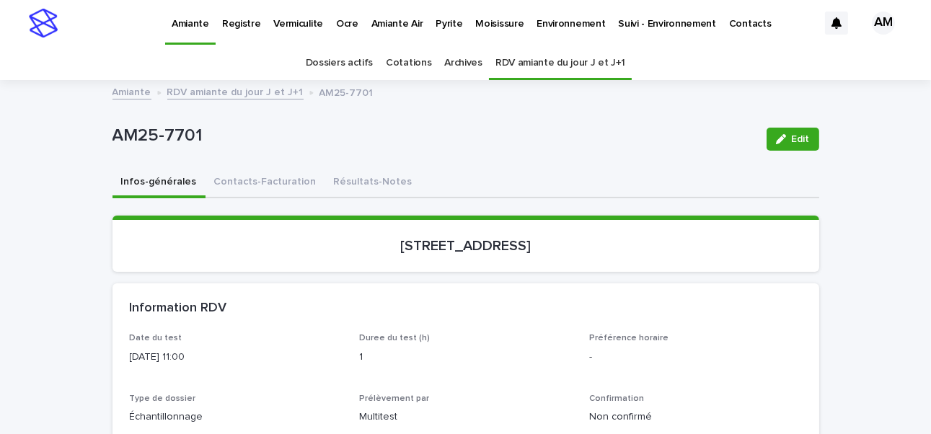
click at [443, 21] on p "Pyrite" at bounding box center [448, 15] width 27 height 30
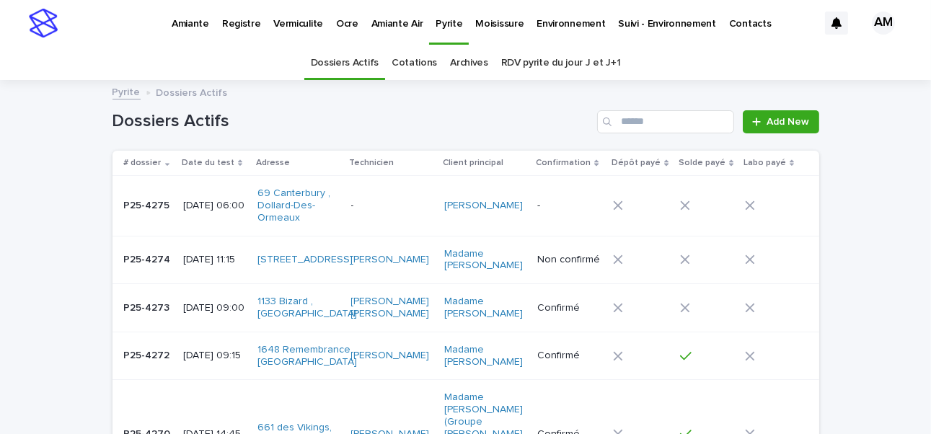
click at [534, 60] on link "RDV pyrite du jour J et J+1" at bounding box center [561, 63] width 120 height 34
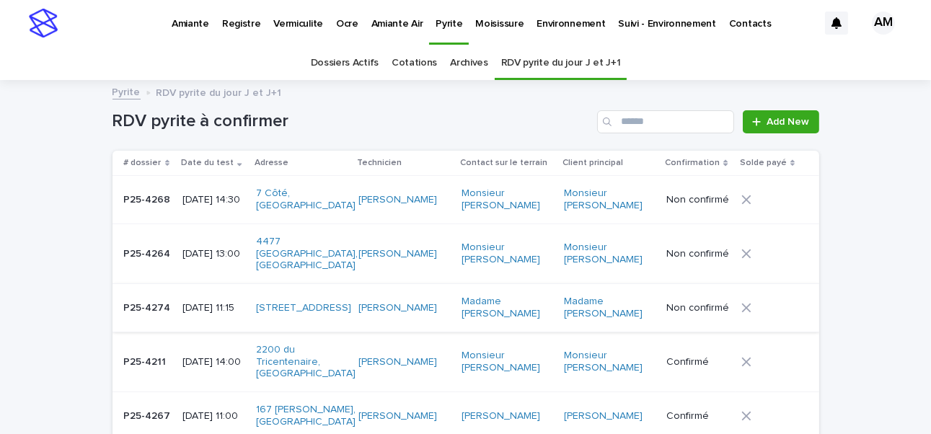
scroll to position [72, 0]
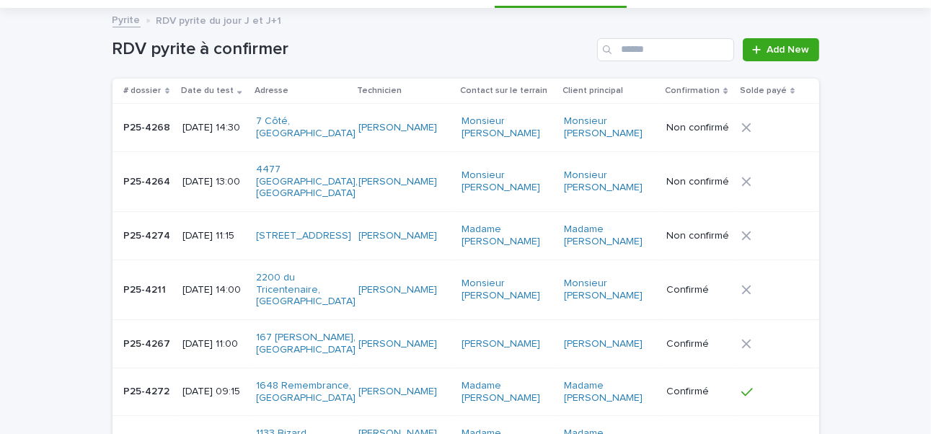
click at [203, 230] on p "2025-08-18 11:15" at bounding box center [213, 236] width 62 height 12
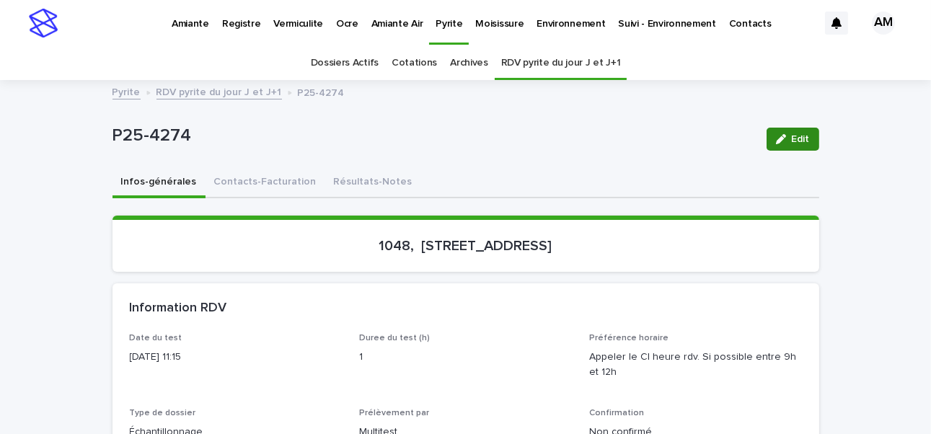
click at [776, 135] on icon "button" at bounding box center [781, 139] width 10 height 10
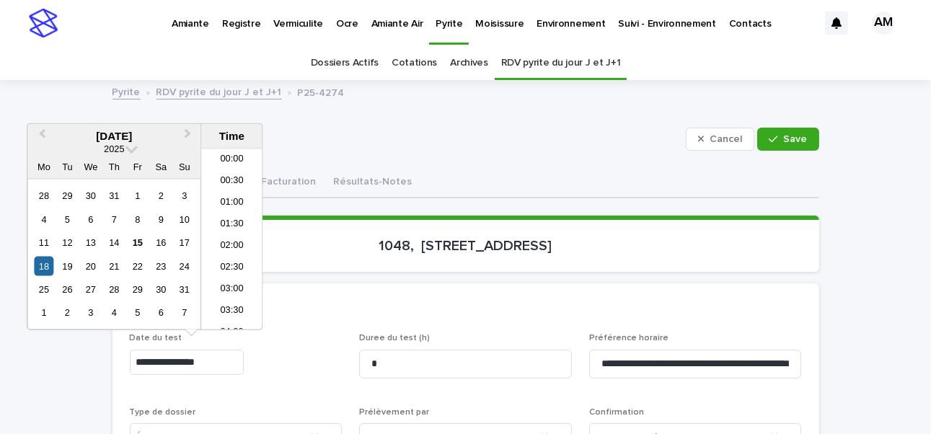
click at [193, 358] on input "**********" at bounding box center [187, 362] width 114 height 25
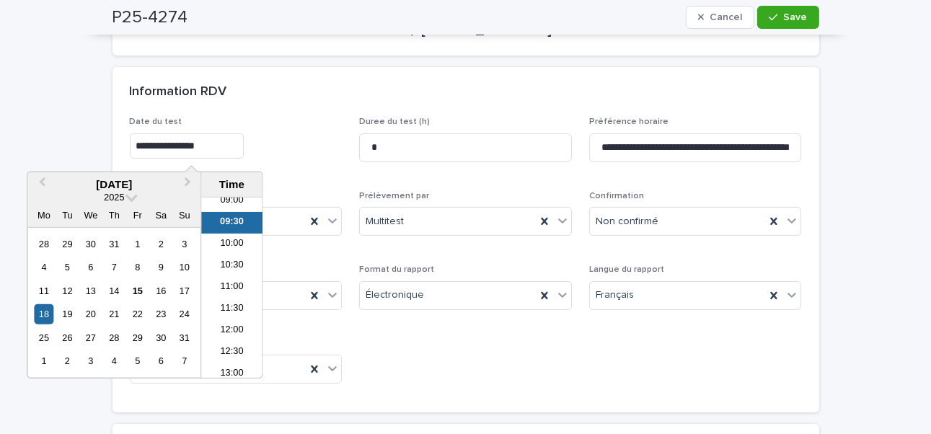
scroll to position [72, 0]
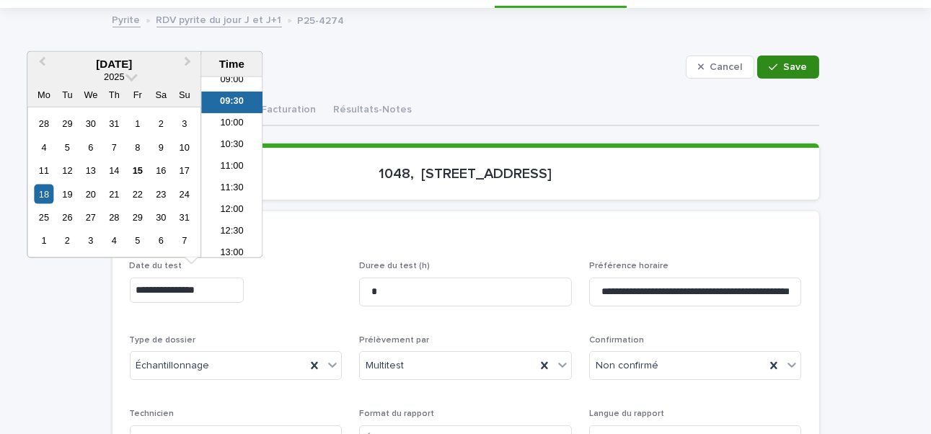
type input "**********"
click at [778, 66] on div "button" at bounding box center [776, 67] width 14 height 10
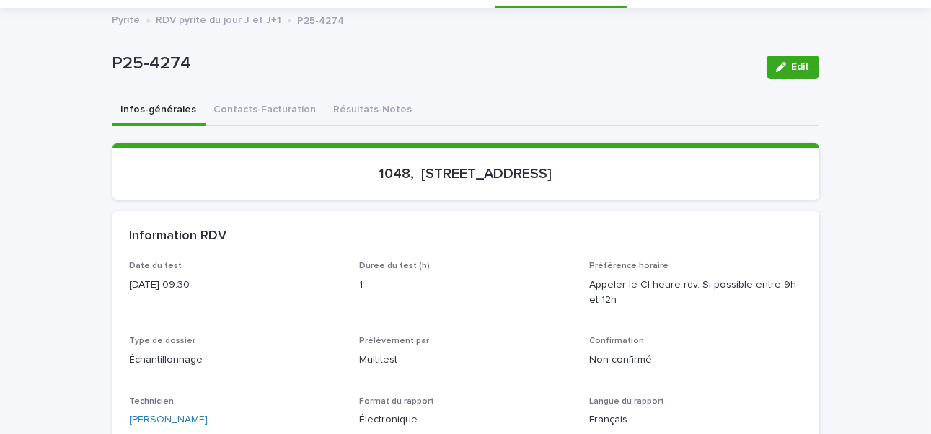
scroll to position [0, 0]
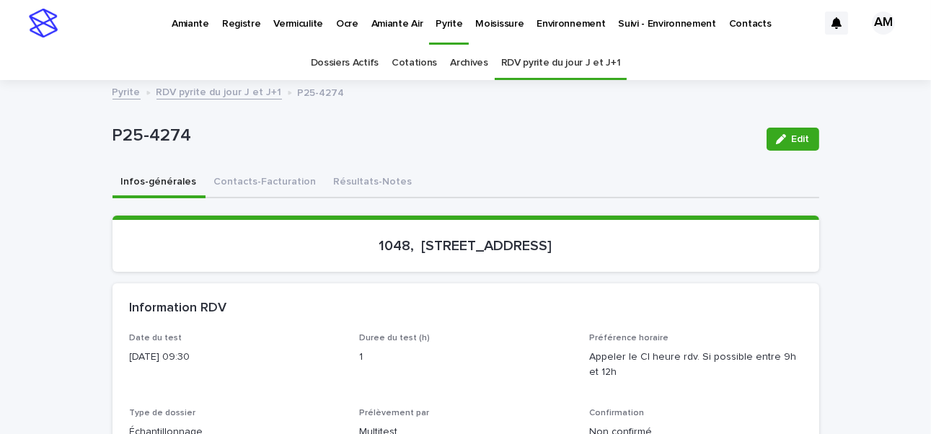
click at [253, 93] on link "RDV pyrite du jour J et J+1" at bounding box center [218, 91] width 125 height 17
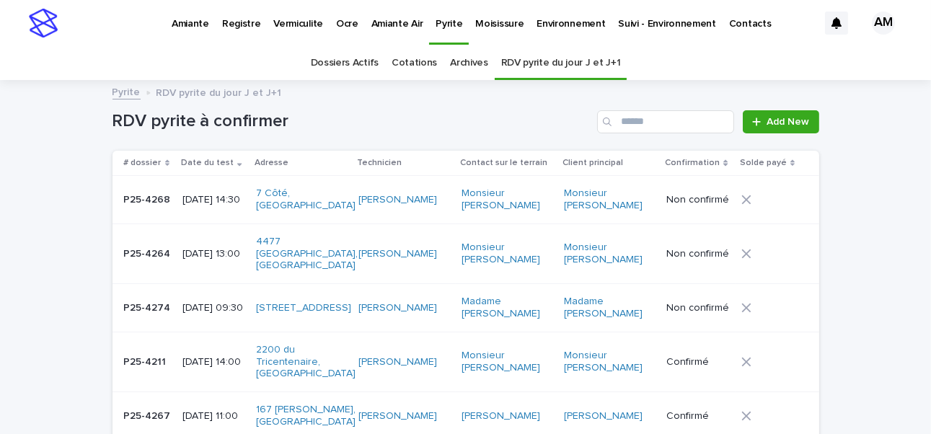
scroll to position [45, 0]
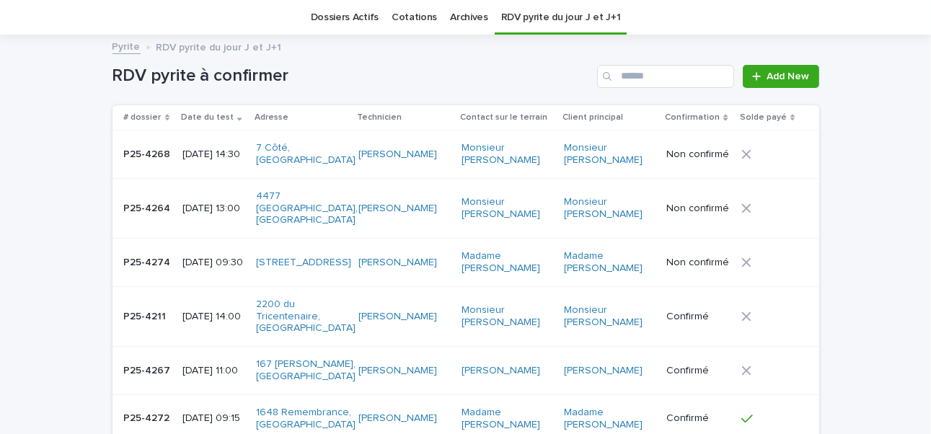
click at [238, 205] on p "2025-08-18 13:00" at bounding box center [213, 209] width 62 height 12
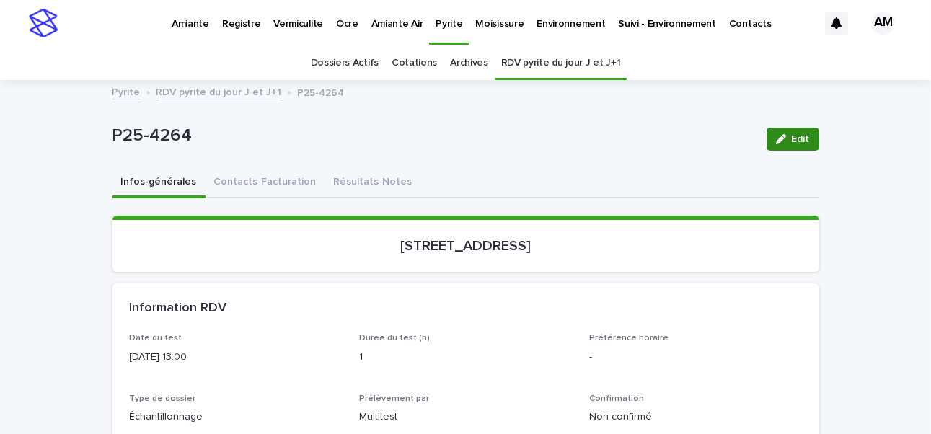
click at [792, 137] on span "Edit" at bounding box center [801, 139] width 18 height 10
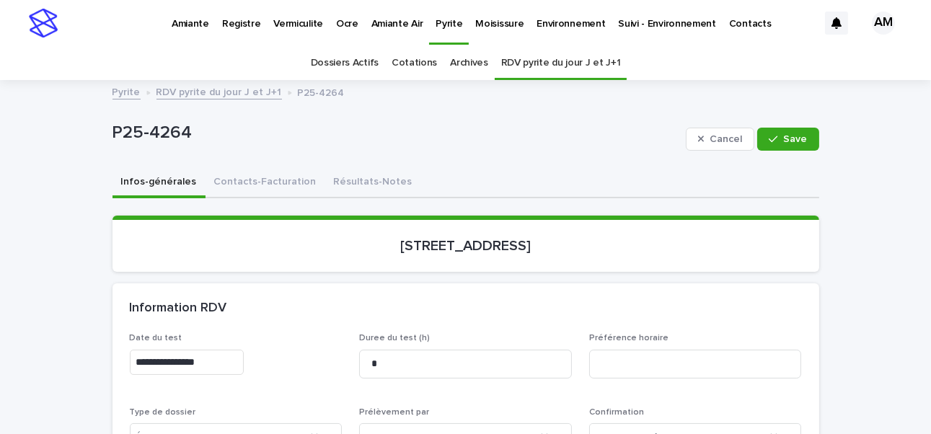
click at [195, 363] on input "**********" at bounding box center [187, 362] width 114 height 25
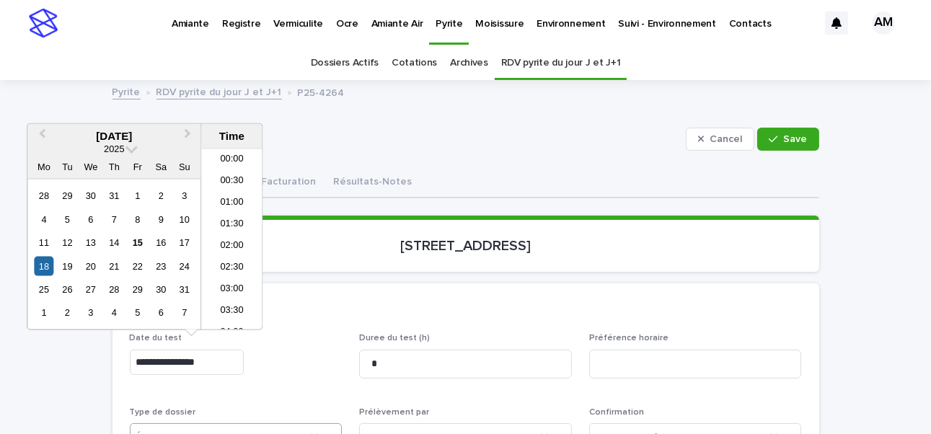
scroll to position [483, 0]
type input "**********"
click at [549, 301] on div "Information RDV" at bounding box center [463, 309] width 666 height 16
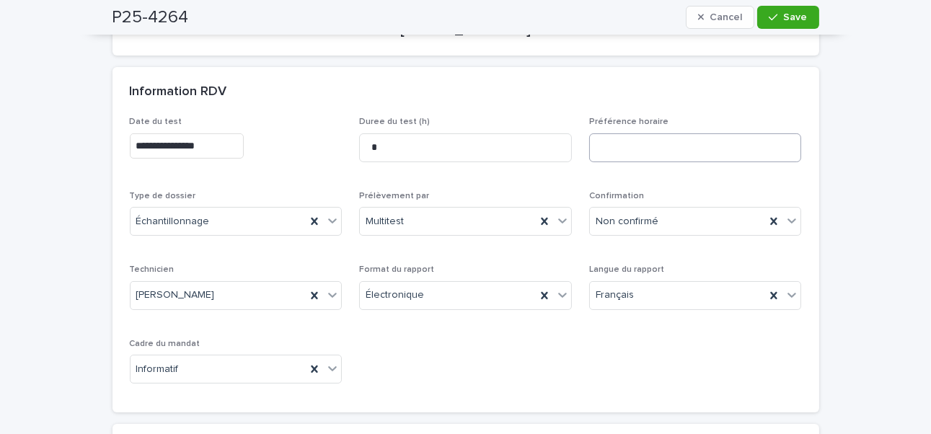
scroll to position [0, 0]
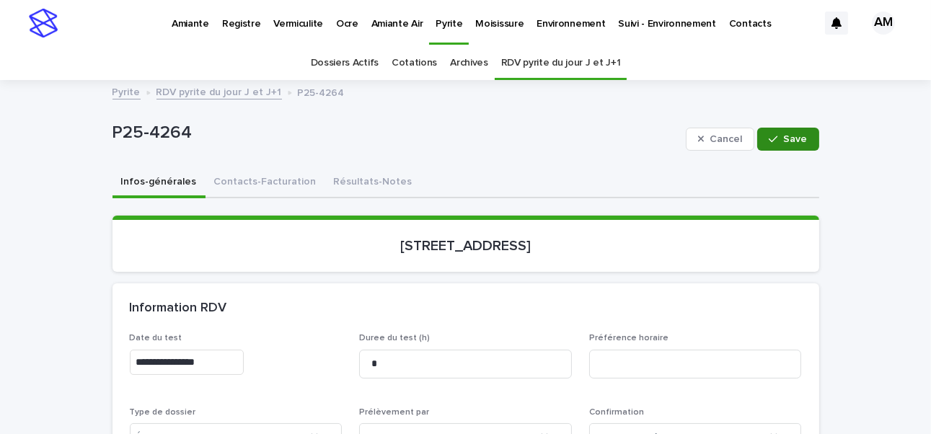
click at [769, 138] on icon "button" at bounding box center [773, 139] width 9 height 10
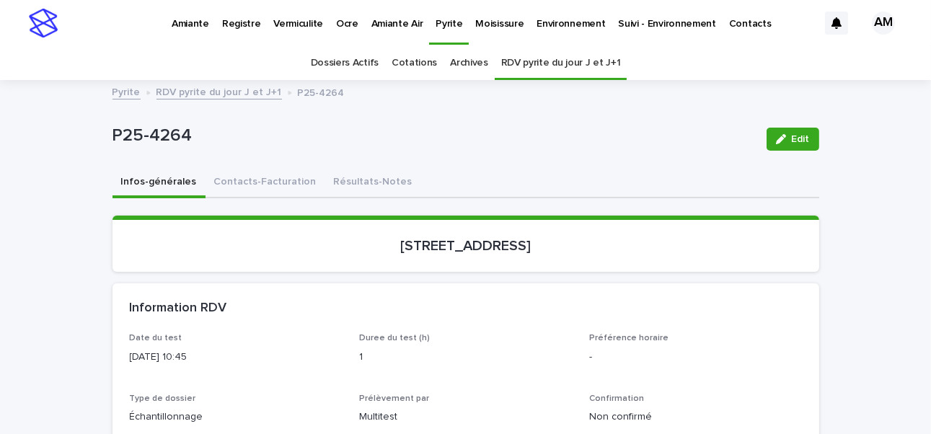
click at [210, 87] on link "RDV pyrite du jour J et J+1" at bounding box center [218, 91] width 125 height 17
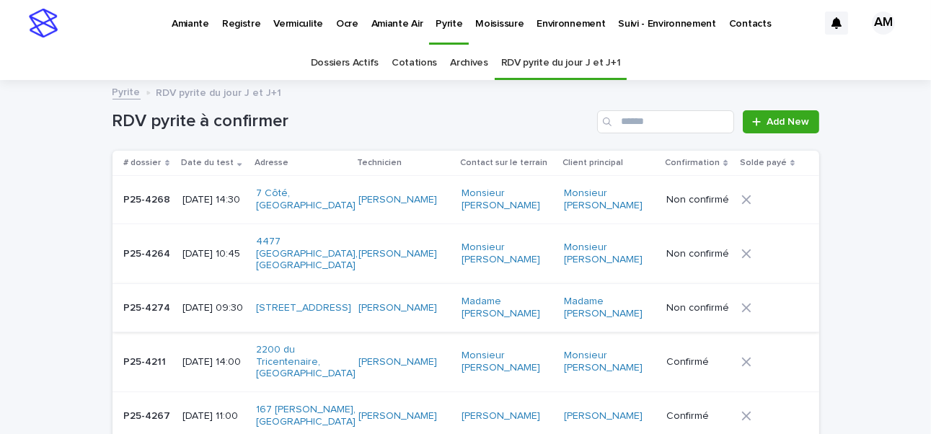
scroll to position [45, 0]
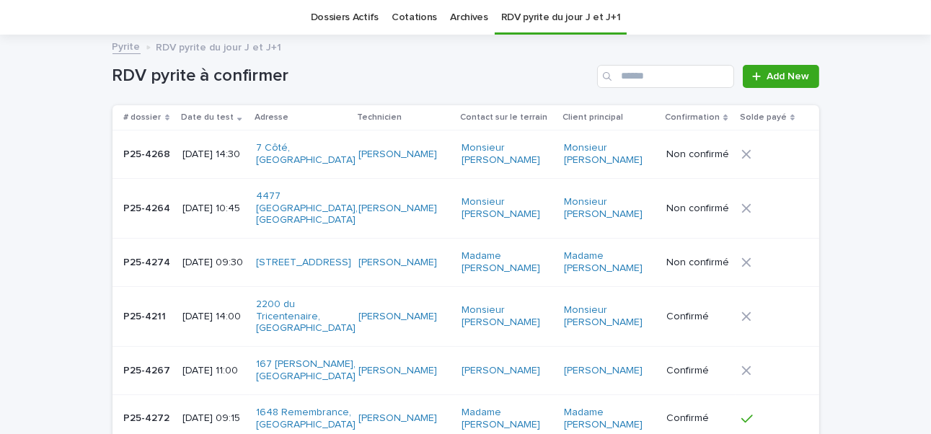
click at [218, 160] on p "2025-08-18 14:30" at bounding box center [213, 155] width 62 height 12
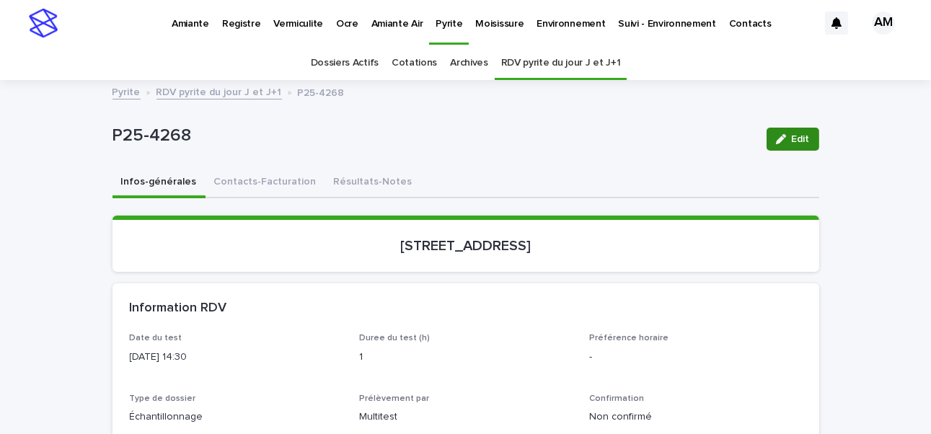
click at [796, 147] on button "Edit" at bounding box center [792, 139] width 53 height 23
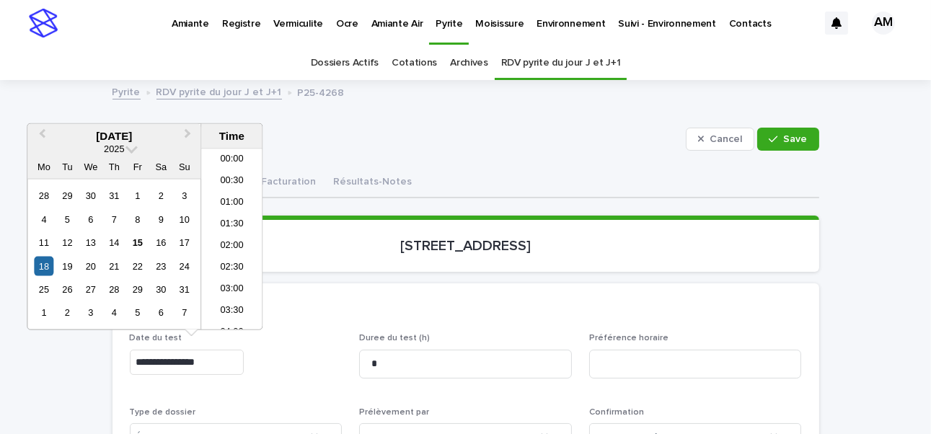
click at [197, 363] on input "**********" at bounding box center [187, 362] width 114 height 25
type input "**********"
click at [775, 142] on div "button" at bounding box center [776, 139] width 14 height 10
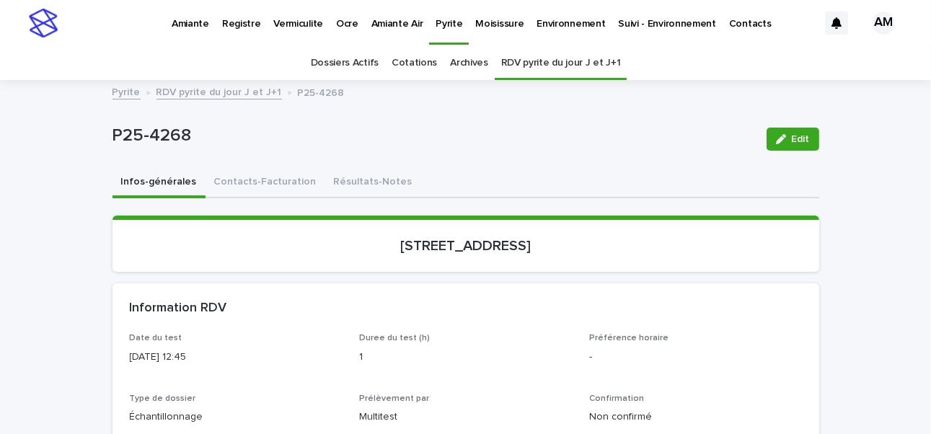
click at [198, 24] on p "Amiante" at bounding box center [190, 15] width 37 height 30
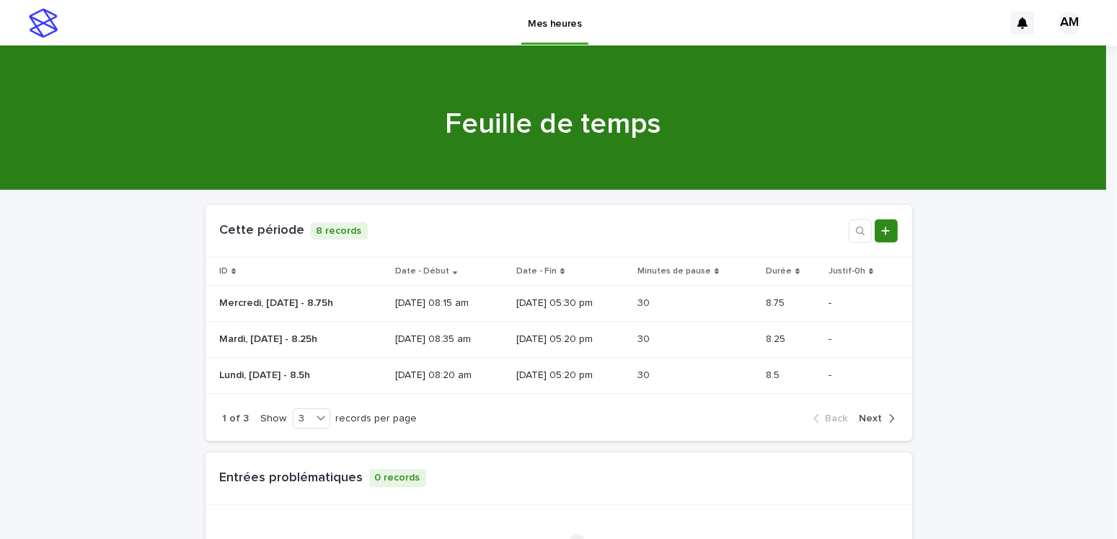
click at [881, 229] on icon "Add new record" at bounding box center [885, 231] width 9 height 10
